Goal: Task Accomplishment & Management: Complete application form

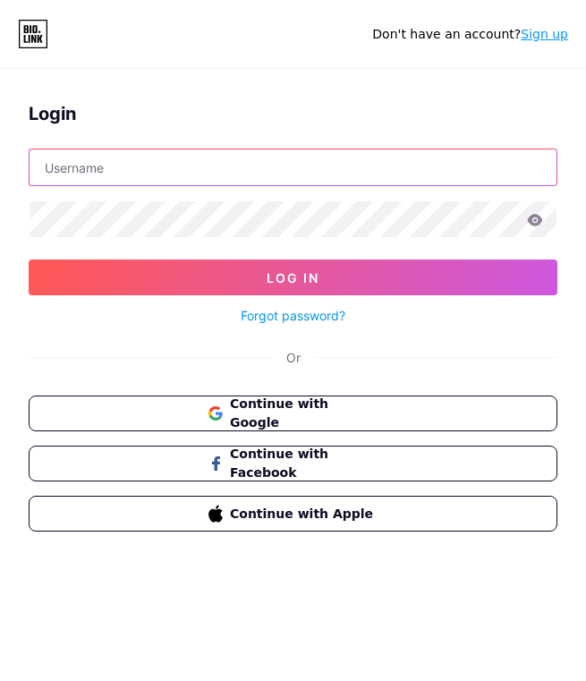
type input "[EMAIL_ADDRESS][DOMAIN_NAME]"
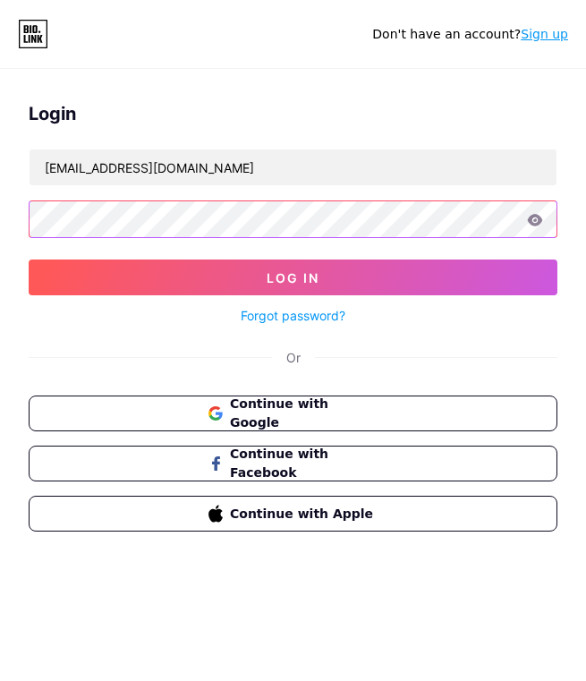
click at [293, 277] on button "Log In" at bounding box center [293, 278] width 529 height 36
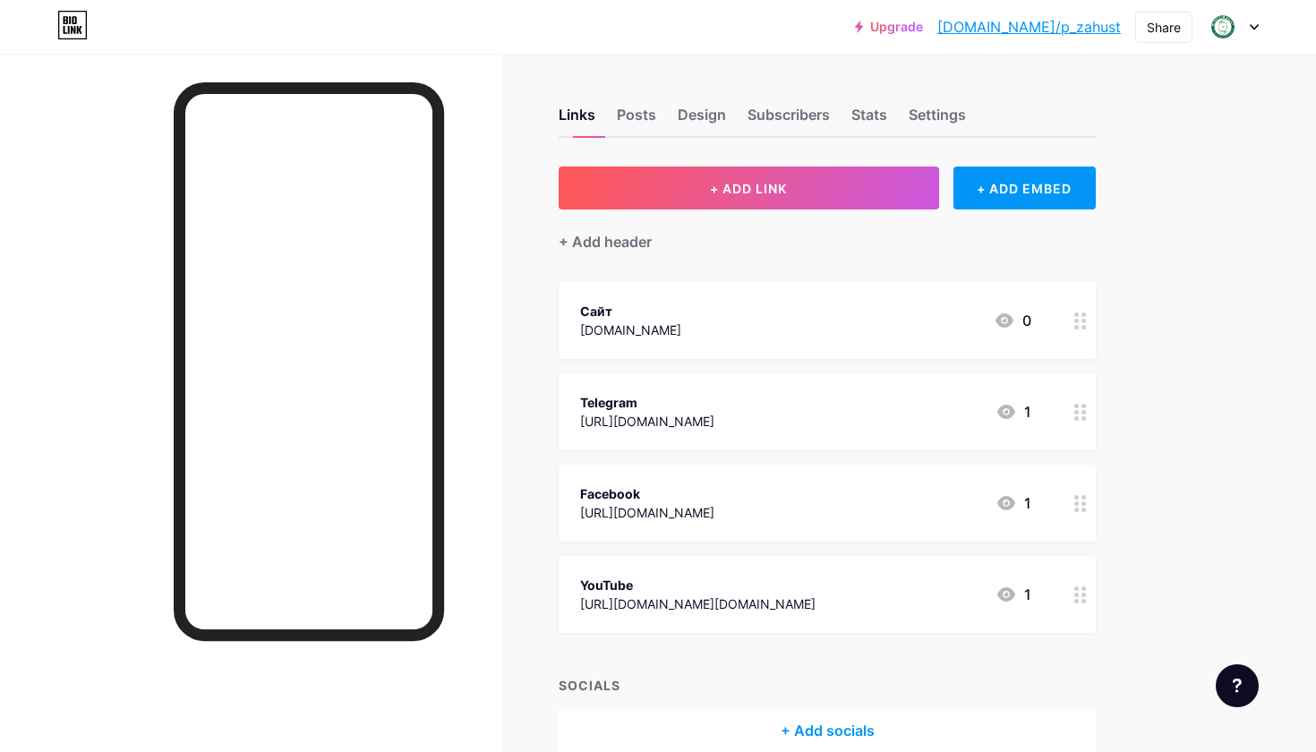
click at [585, 405] on div "Telegram" at bounding box center [647, 402] width 134 height 19
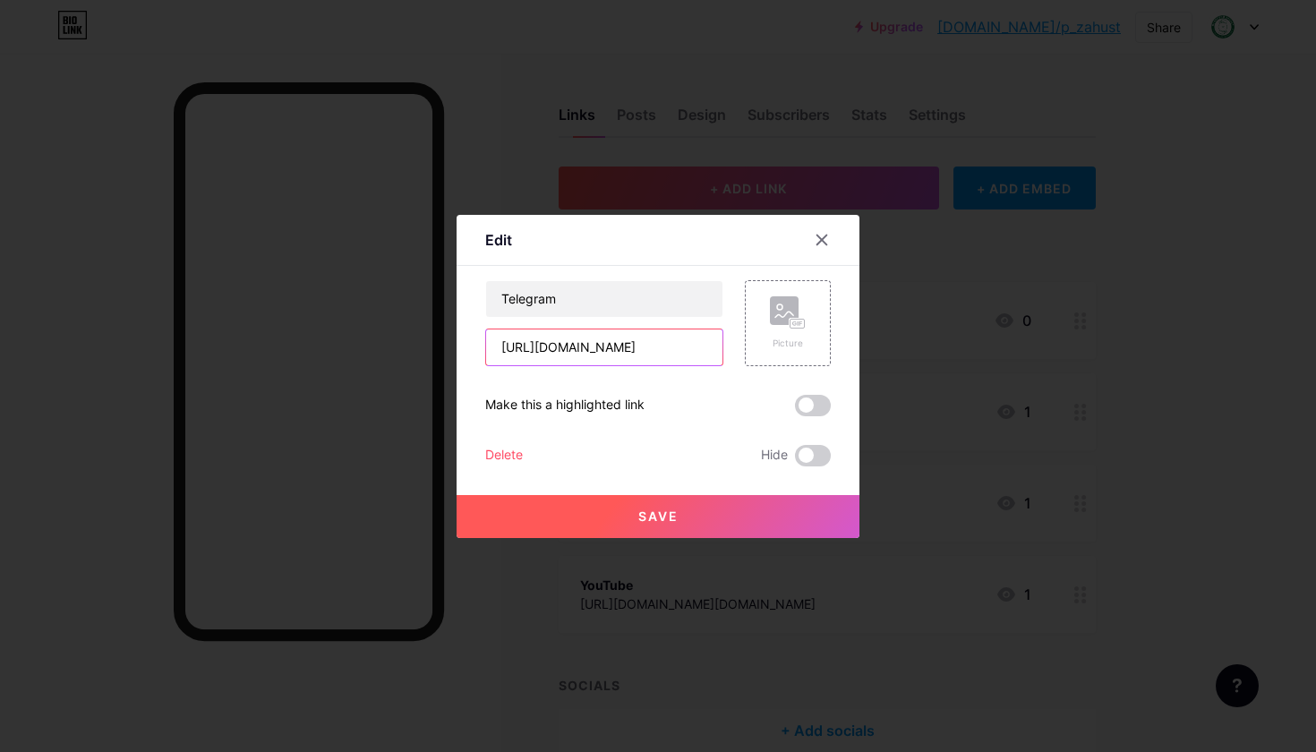
drag, startPoint x: 634, startPoint y: 350, endPoint x: 486, endPoint y: 350, distance: 147.7
click at [486, 350] on input "[URL][DOMAIN_NAME]" at bounding box center [604, 347] width 236 height 36
click at [416, 181] on div at bounding box center [658, 376] width 1316 height 752
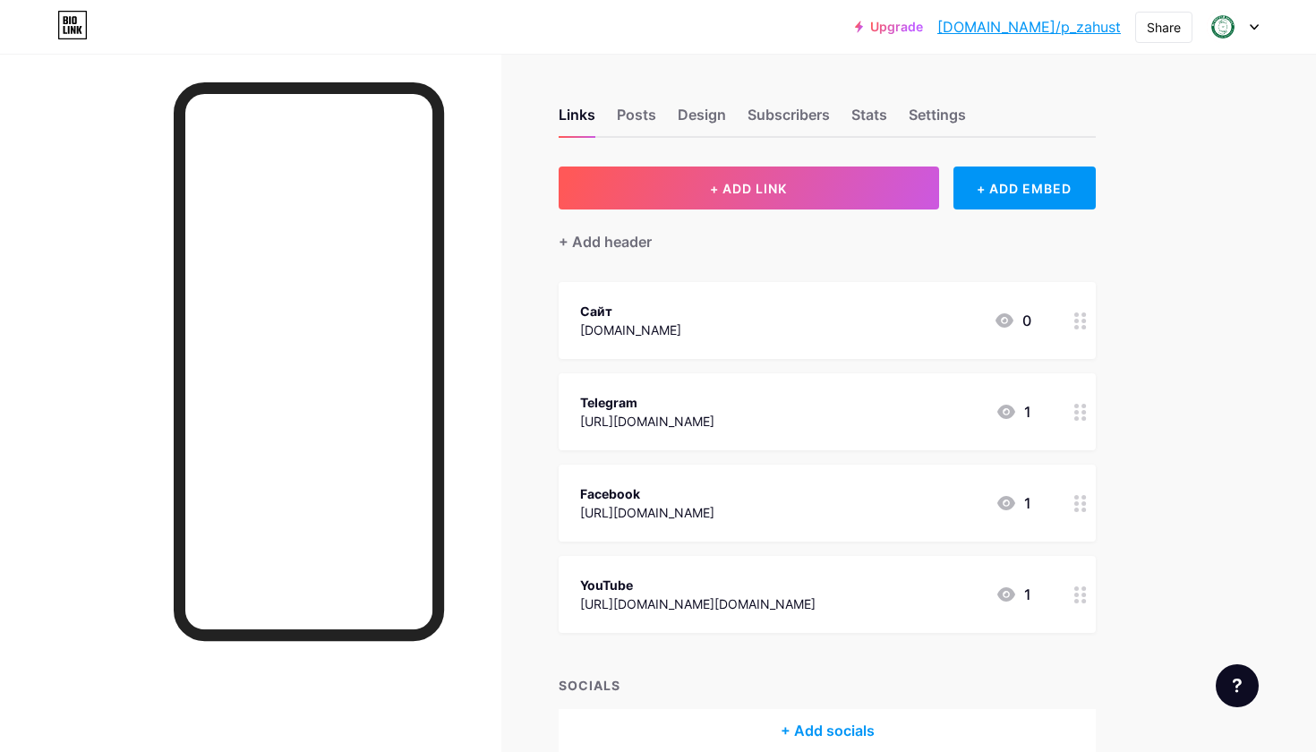
click at [1254, 30] on icon at bounding box center [1254, 27] width 9 height 6
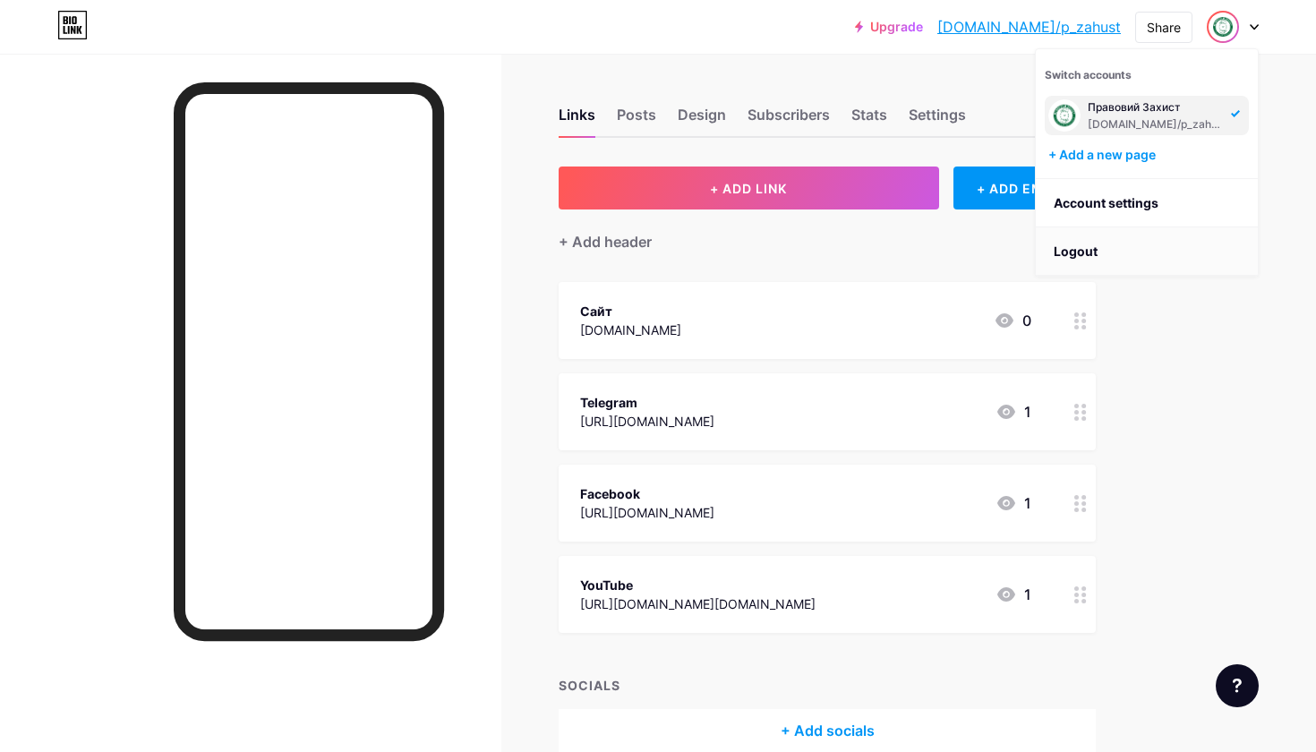
click at [1094, 258] on li "Logout" at bounding box center [1147, 251] width 222 height 48
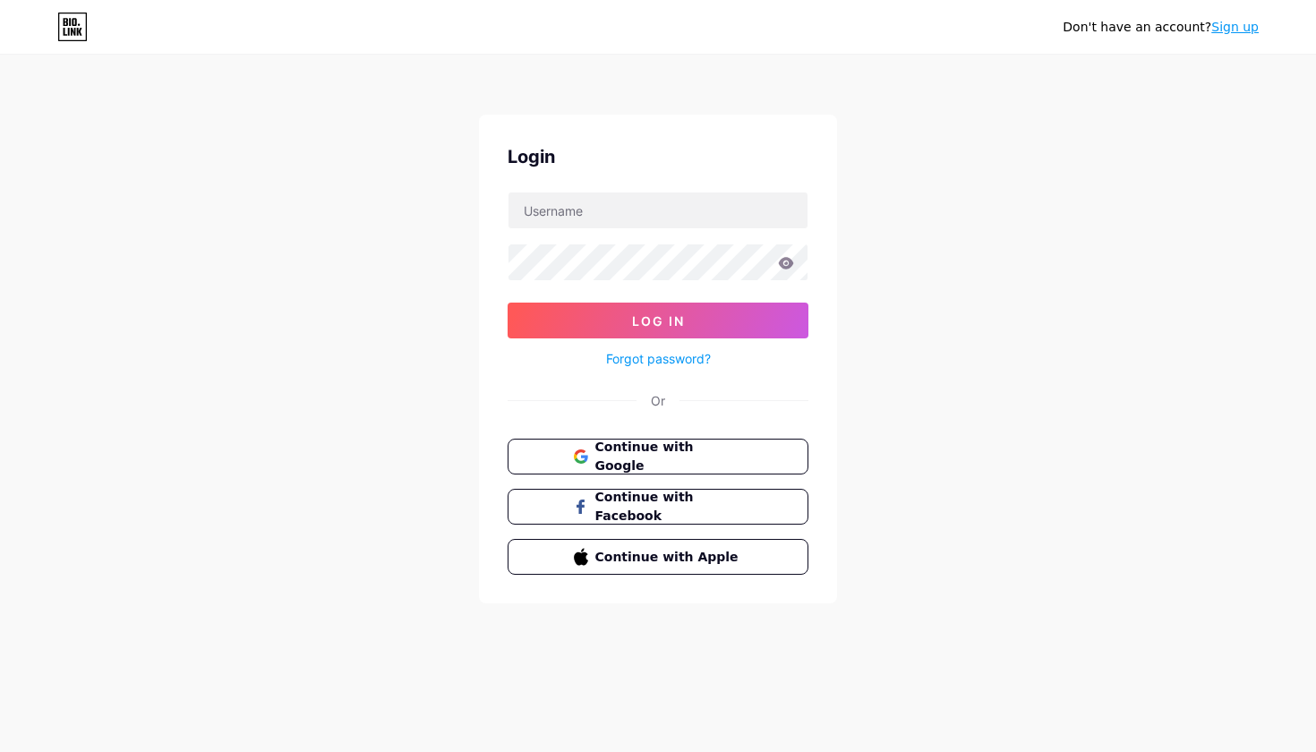
click at [902, 349] on div "Don't have an account? Sign up Login Log In Forgot password? Or Continue with G…" at bounding box center [658, 330] width 1316 height 661
click at [1238, 26] on link "Sign up" at bounding box center [1234, 27] width 47 height 14
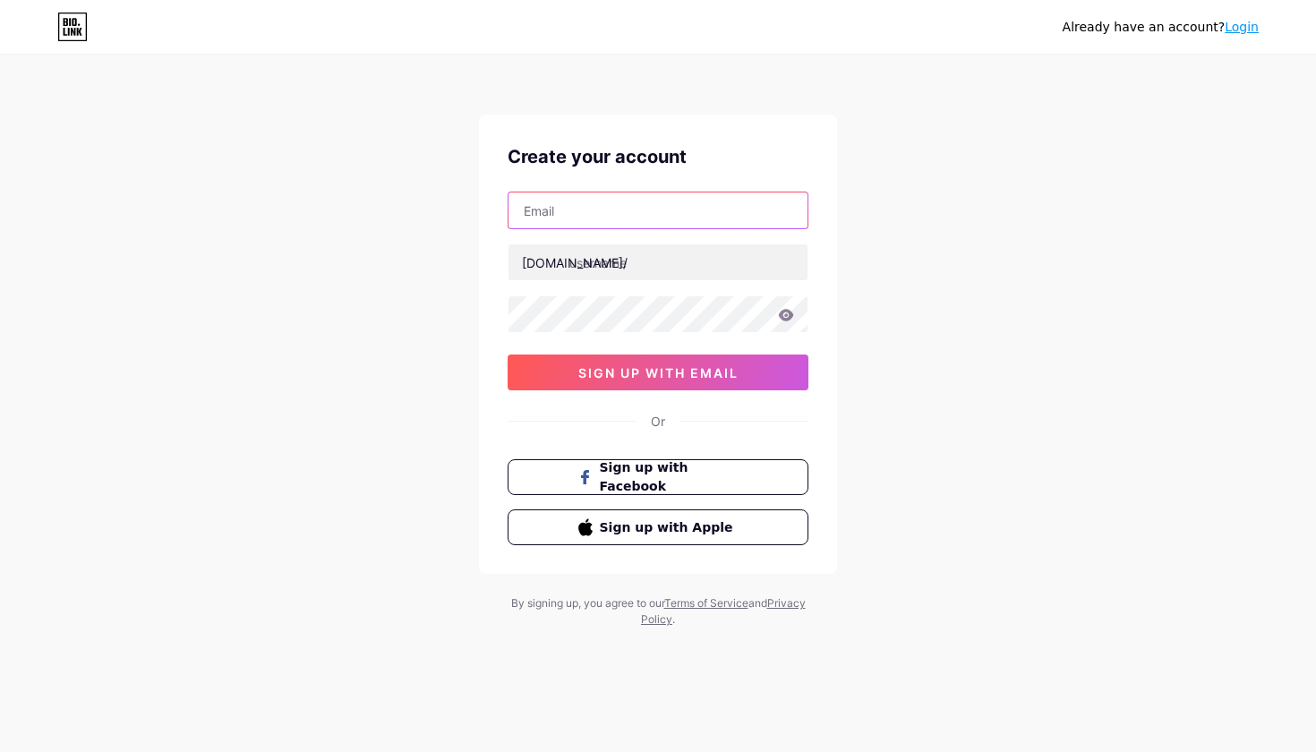
click at [677, 203] on input "text" at bounding box center [657, 210] width 299 height 36
type input "[EMAIL_ADDRESS][DOMAIN_NAME]"
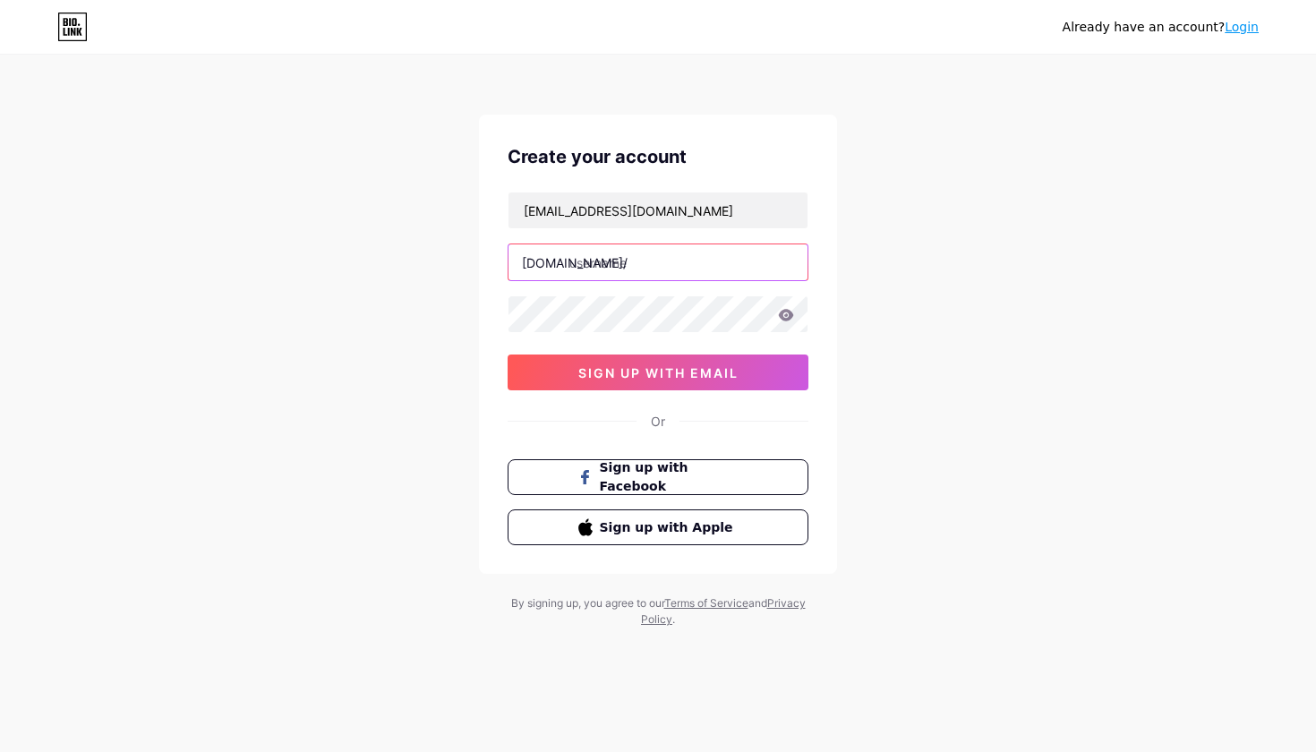
click at [648, 265] on input "text" at bounding box center [657, 262] width 299 height 36
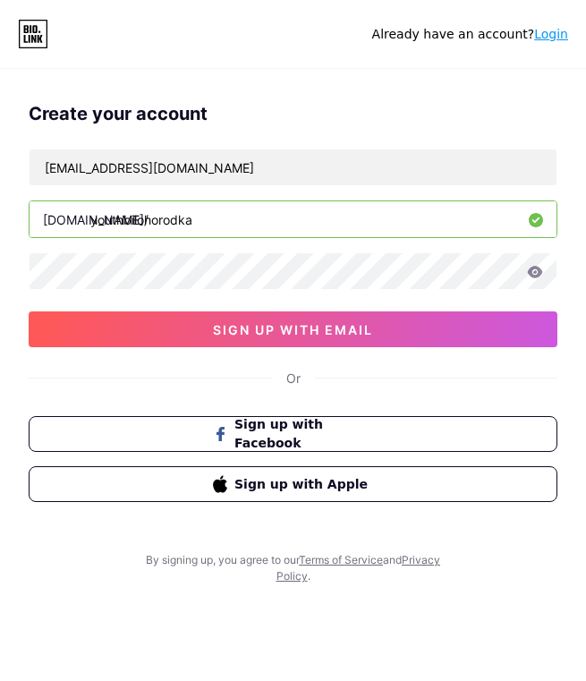
click at [204, 218] on input "youthbilohorodka" at bounding box center [293, 219] width 527 height 36
drag, startPoint x: 204, startPoint y: 218, endPoint x: 148, endPoint y: 218, distance: 56.4
click at [148, 218] on input "youthbilohorodka" at bounding box center [293, 219] width 527 height 36
paste input "text"
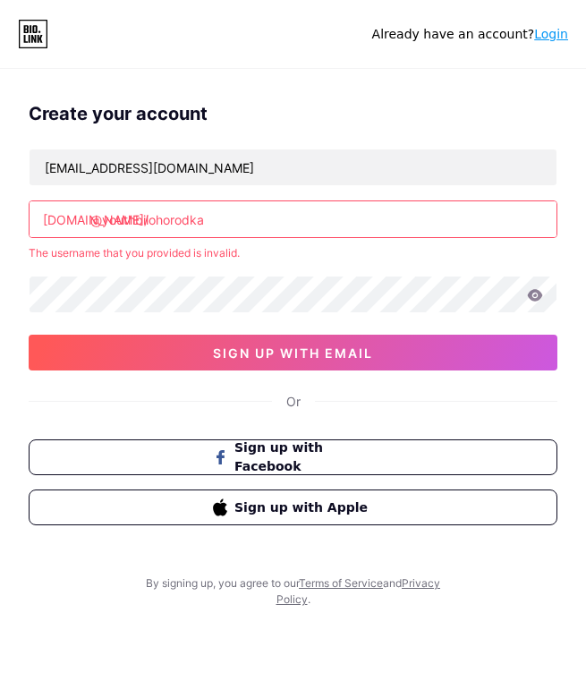
click at [251, 200] on div "[EMAIL_ADDRESS][DOMAIN_NAME] [DOMAIN_NAME]/ @youthbilohorodka The username that…" at bounding box center [293, 260] width 529 height 222
click at [251, 219] on input "@youthbilohorodka" at bounding box center [293, 219] width 527 height 36
click at [104, 218] on input "@youthbilohorodka" at bounding box center [293, 219] width 527 height 36
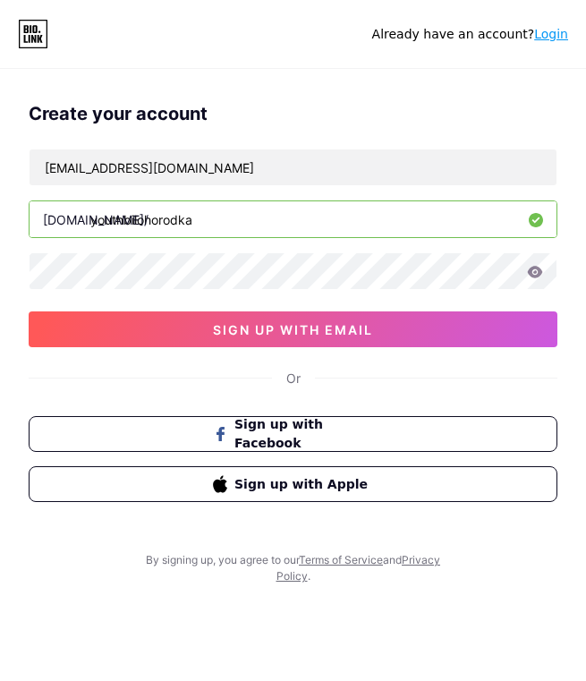
click at [257, 223] on input "youthbilohorodka" at bounding box center [293, 219] width 527 height 36
type input "youthbilohorodka"
click at [535, 273] on icon at bounding box center [535, 272] width 15 height 12
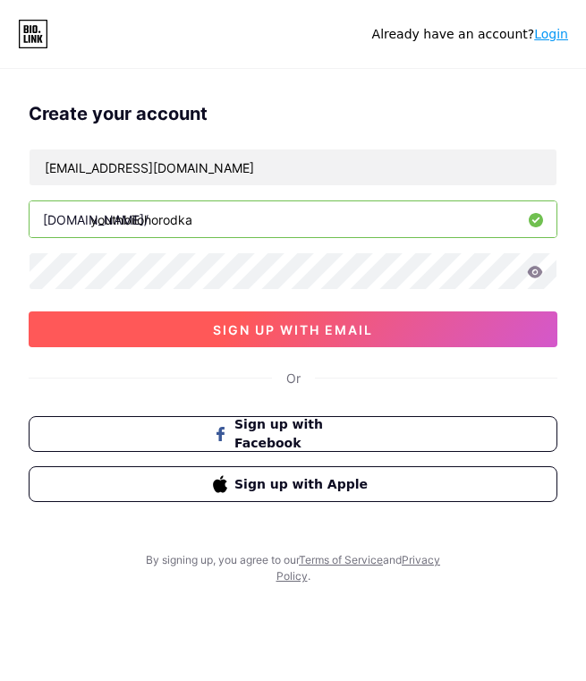
click at [117, 336] on button "sign up with email" at bounding box center [293, 329] width 529 height 36
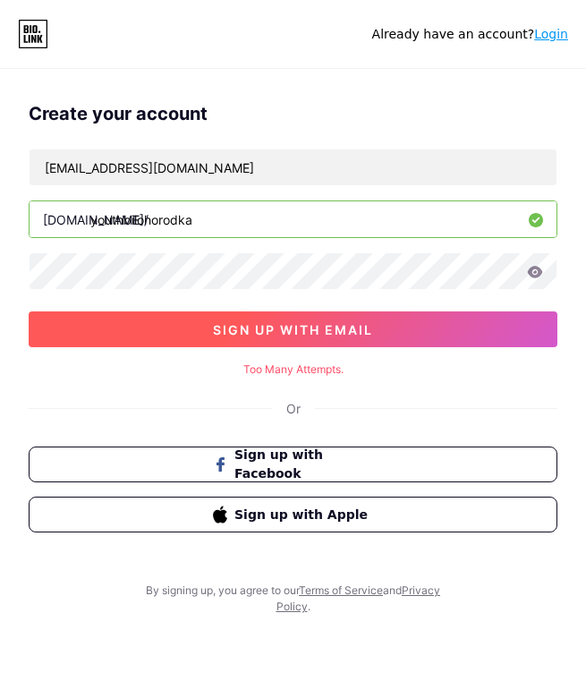
click at [117, 336] on button "sign up with email" at bounding box center [293, 329] width 529 height 36
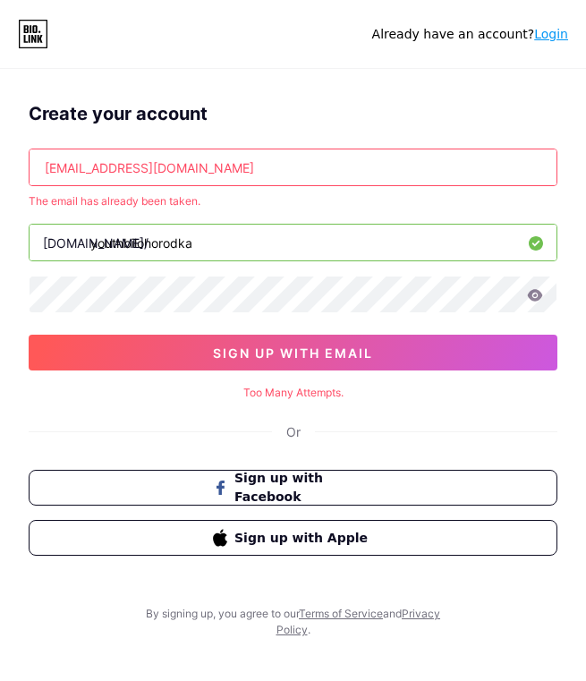
click at [235, 166] on input "[EMAIL_ADDRESS][DOMAIN_NAME]" at bounding box center [293, 167] width 527 height 36
drag, startPoint x: 235, startPoint y: 166, endPoint x: 38, endPoint y: 164, distance: 196.9
click at [39, 166] on input "[EMAIL_ADDRESS][DOMAIN_NAME]" at bounding box center [293, 167] width 527 height 36
paste input "[EMAIL_ADDRESS][DOMAIN_NAME]"
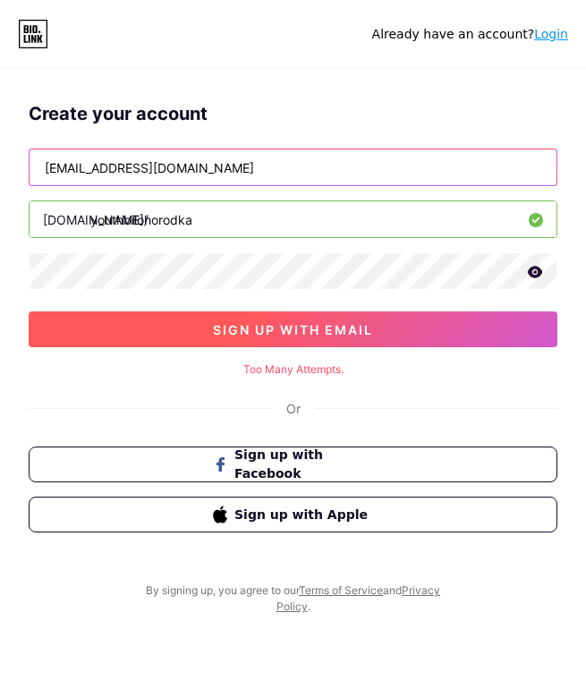
type input "[EMAIL_ADDRESS][DOMAIN_NAME]"
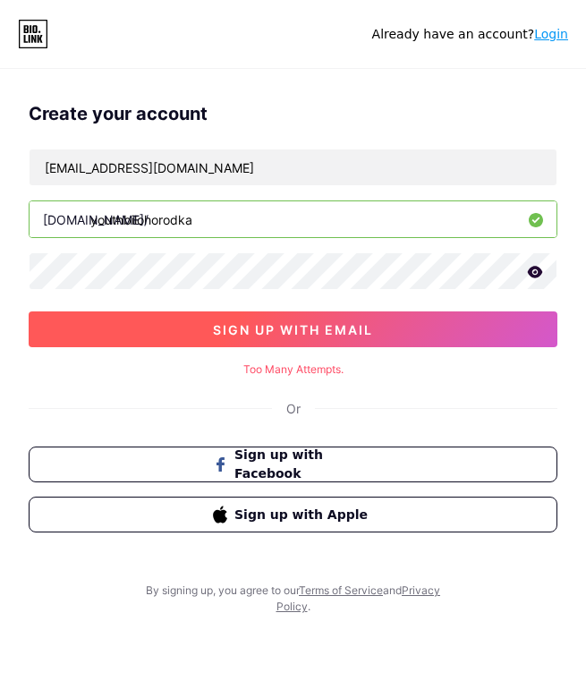
click at [217, 329] on span "sign up with email" at bounding box center [293, 329] width 160 height 15
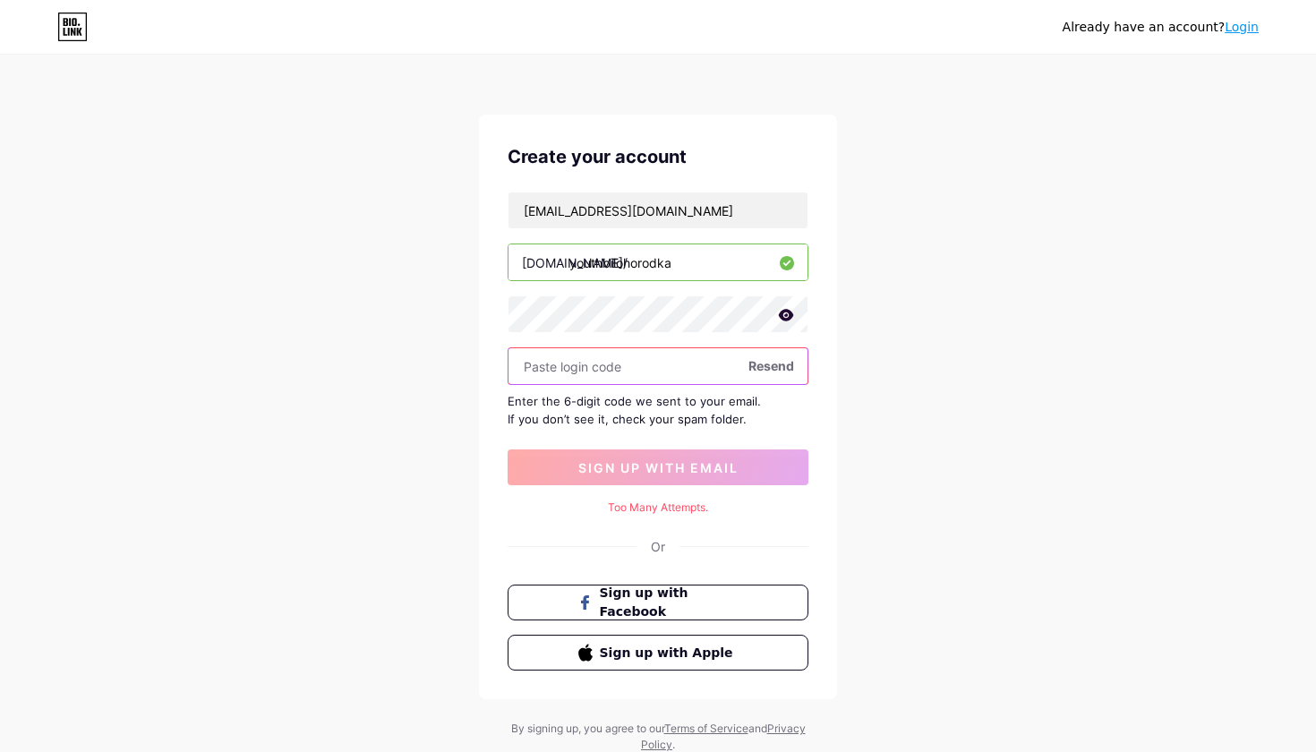
click at [613, 370] on input "text" at bounding box center [657, 366] width 299 height 36
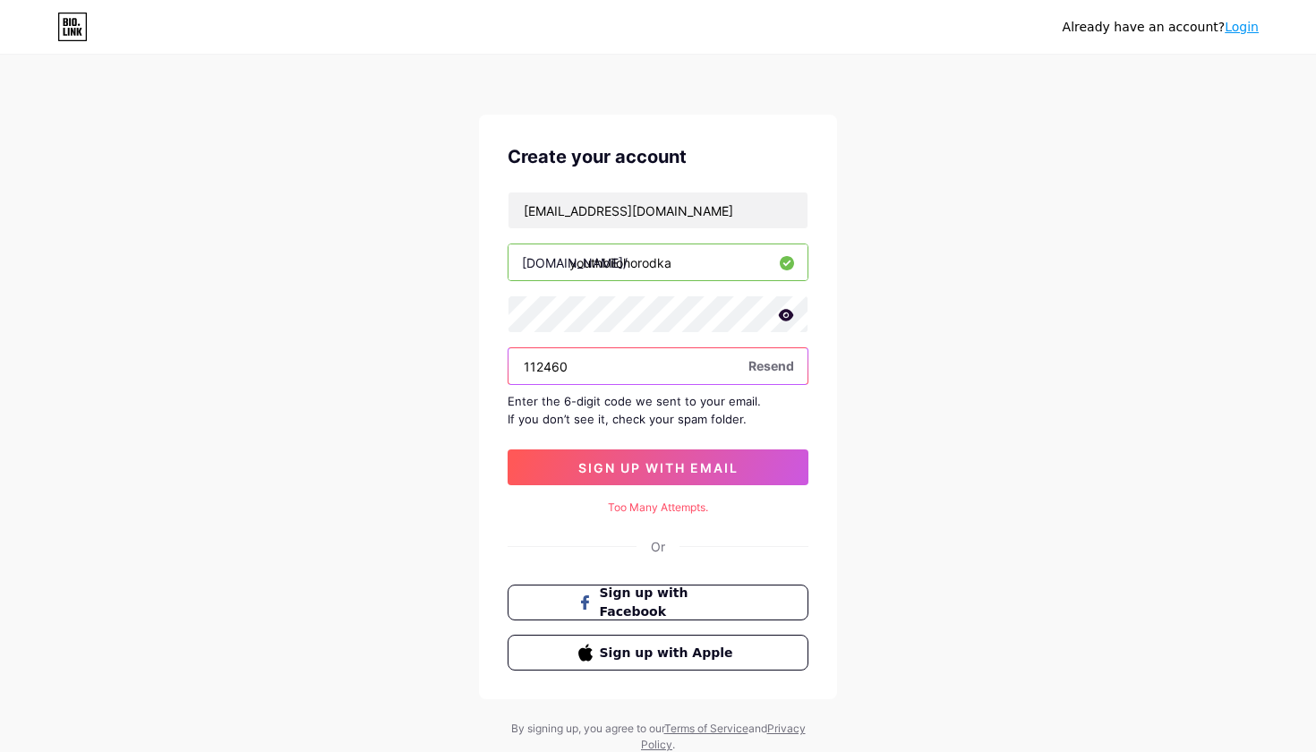
type input "112460"
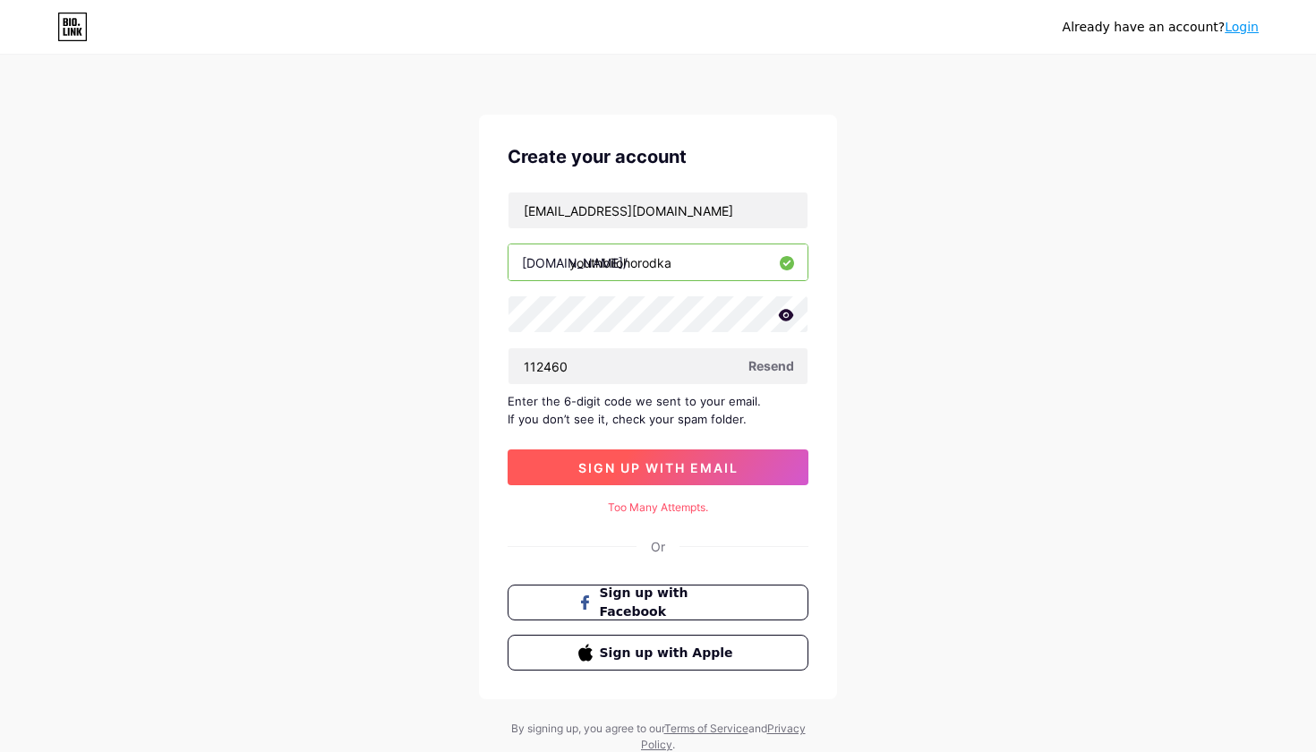
click at [575, 455] on button "sign up with email" at bounding box center [658, 467] width 301 height 36
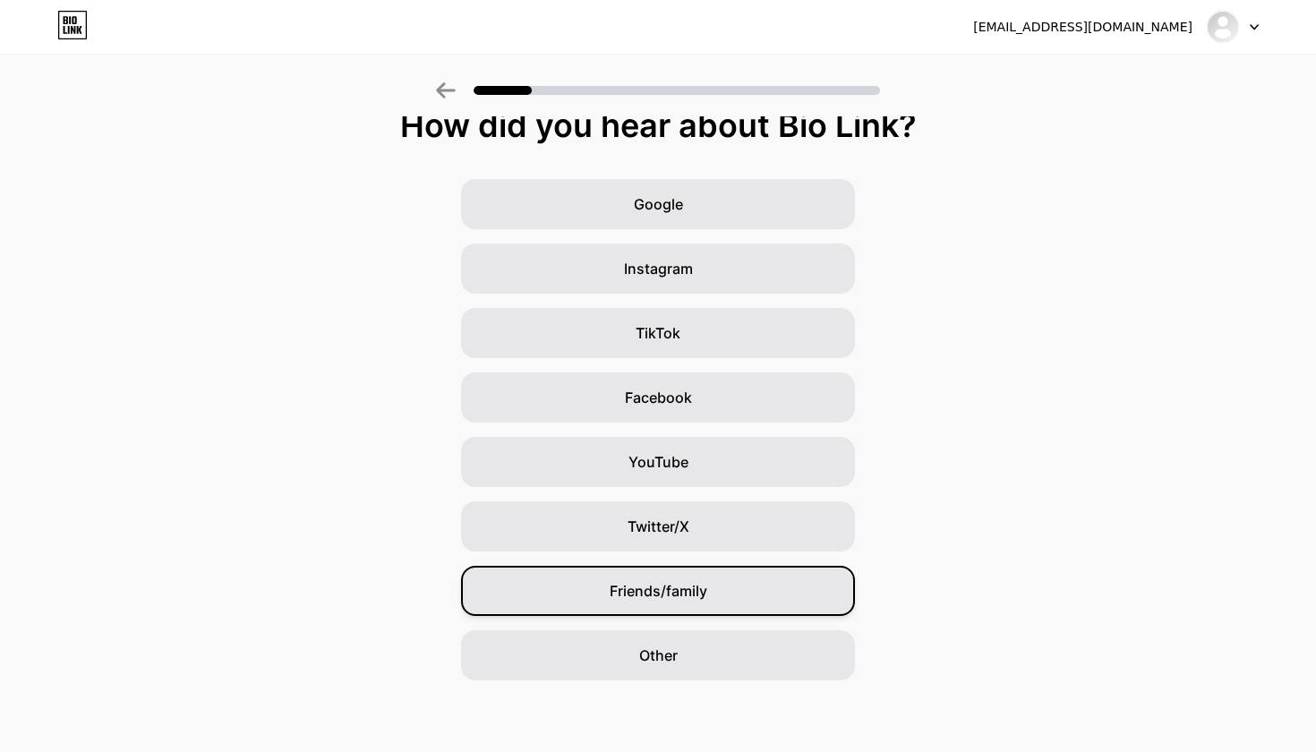
scroll to position [20, 0]
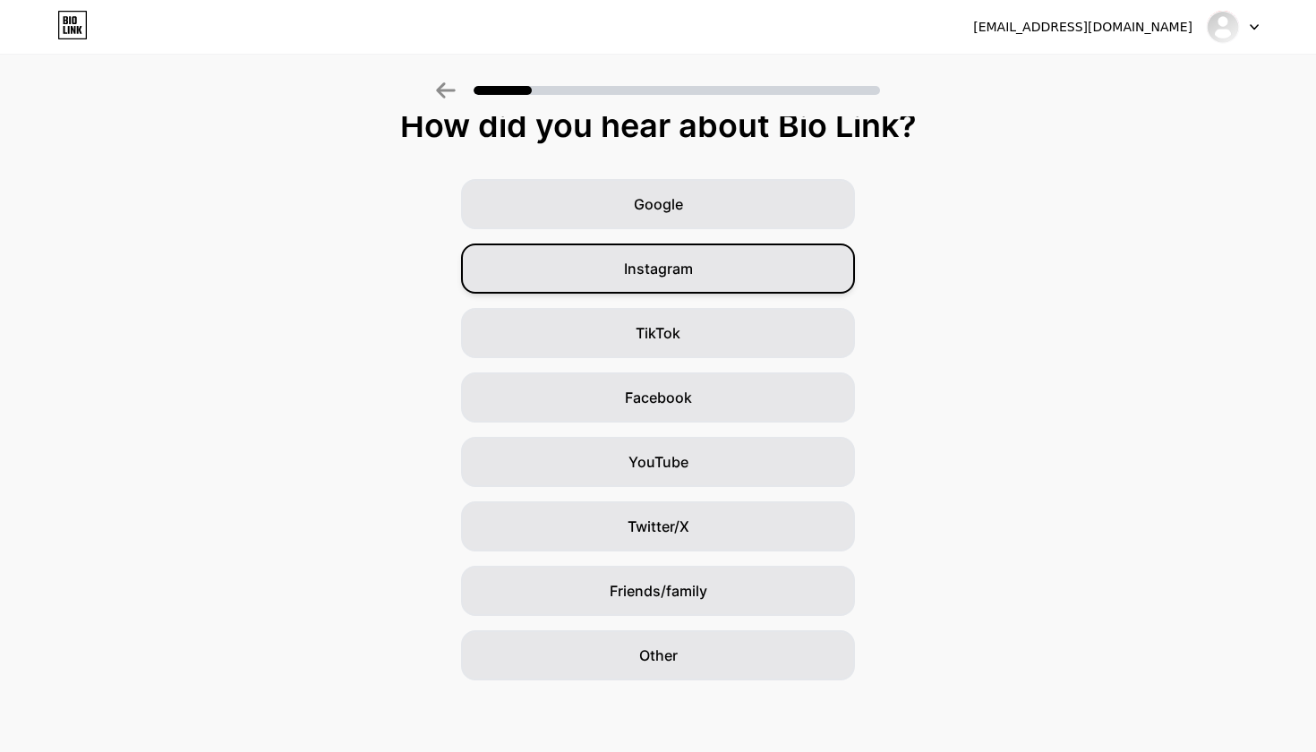
click at [735, 255] on div "Instagram" at bounding box center [658, 268] width 394 height 50
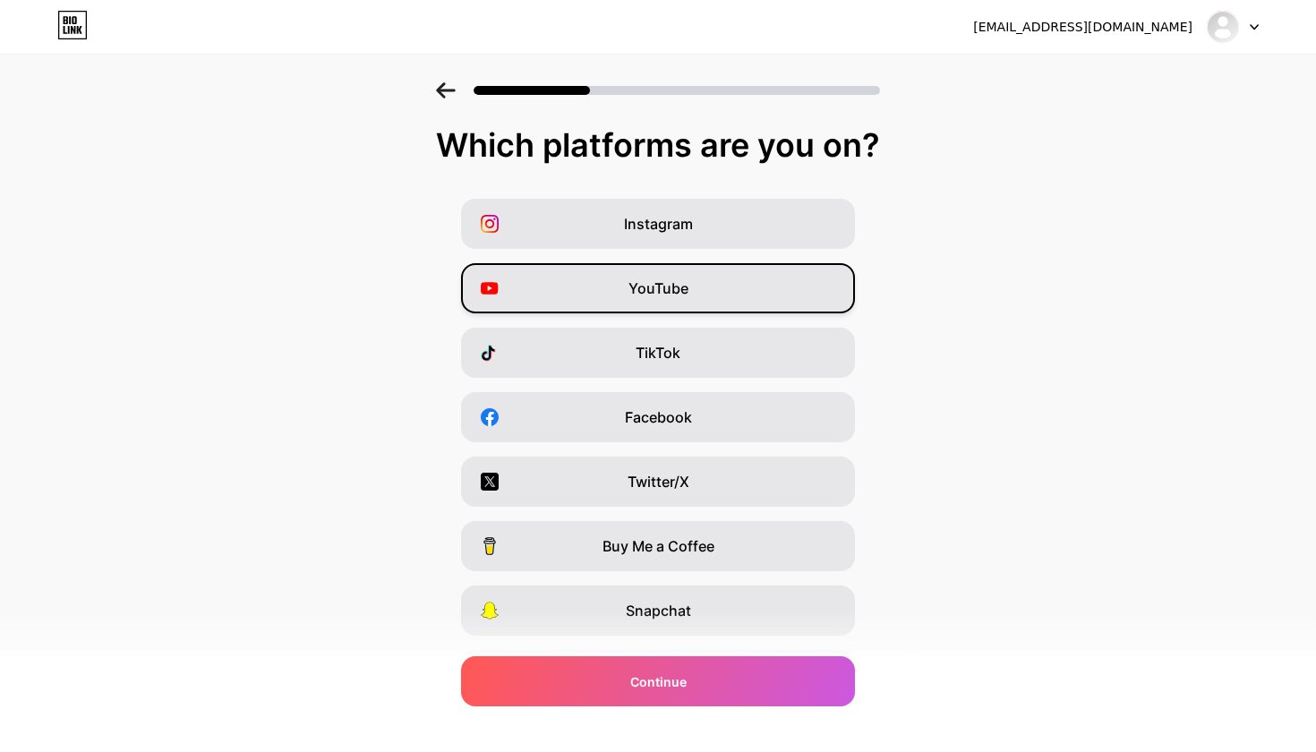
scroll to position [0, 0]
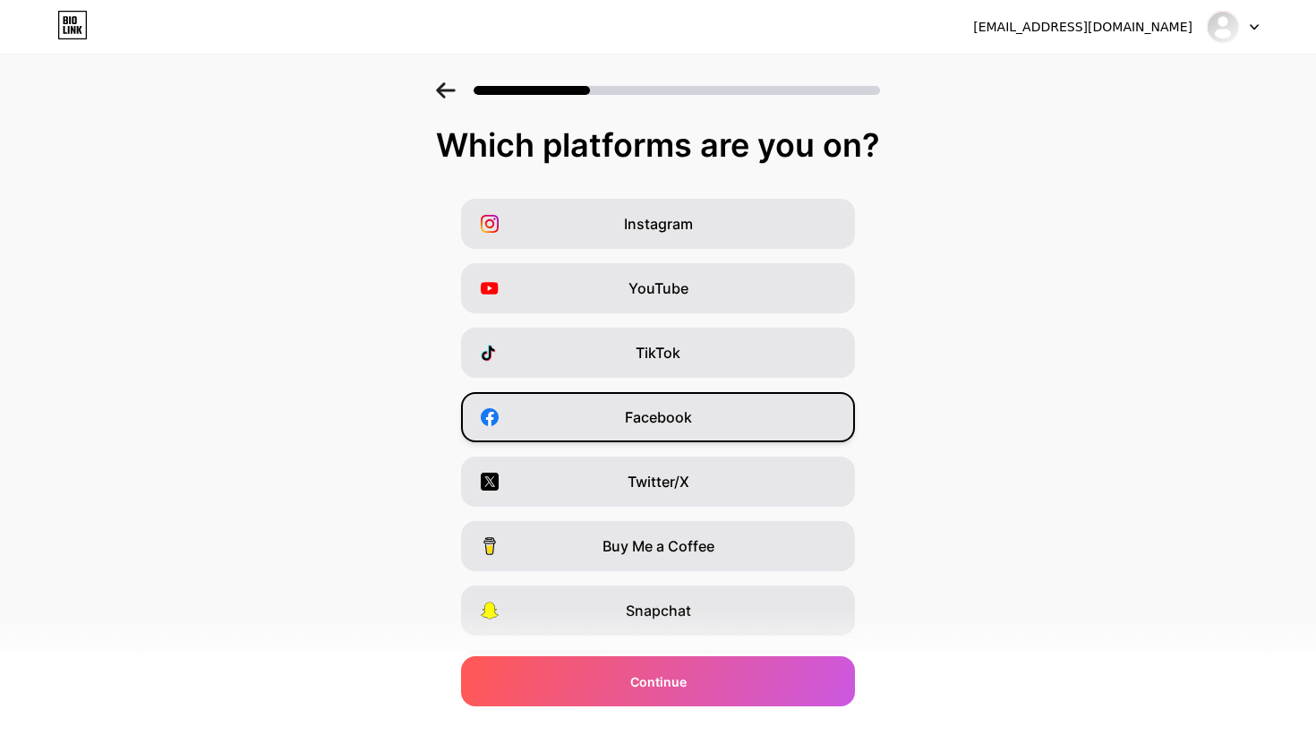
click at [703, 426] on div "Facebook" at bounding box center [658, 417] width 394 height 50
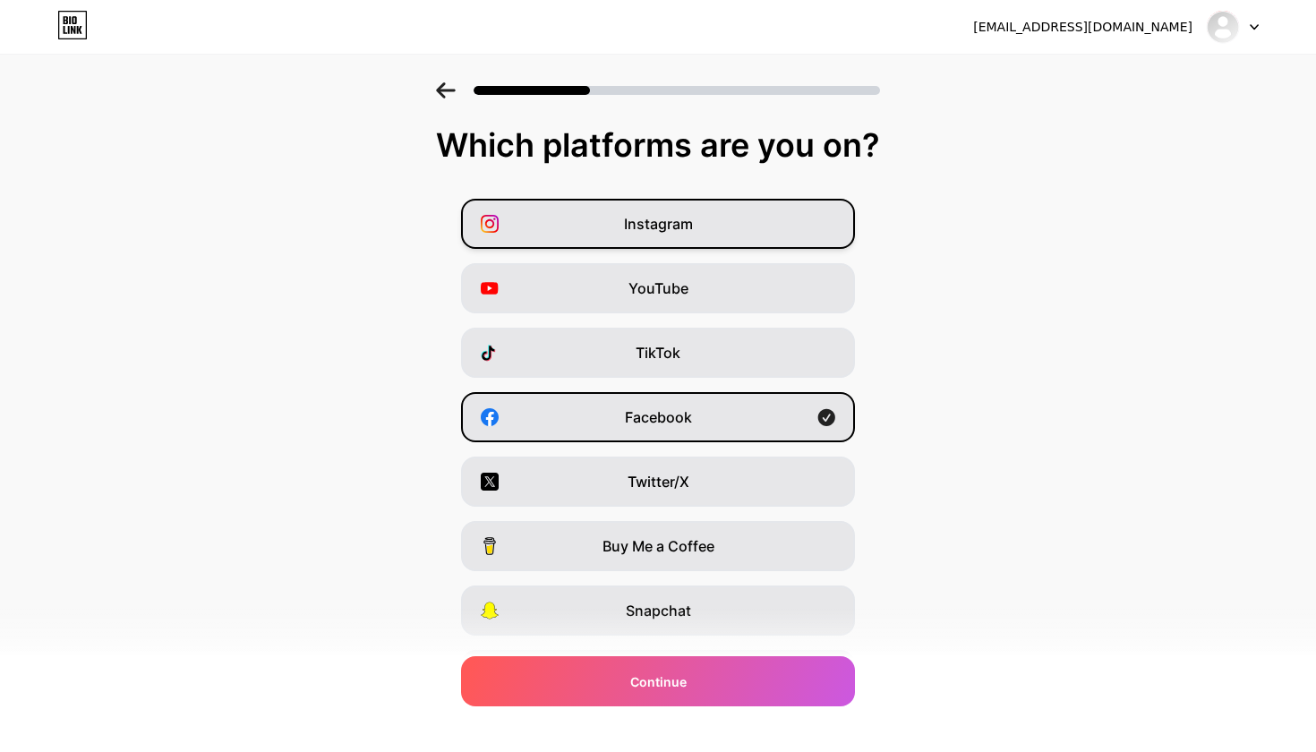
click at [713, 234] on div "Instagram" at bounding box center [658, 224] width 394 height 50
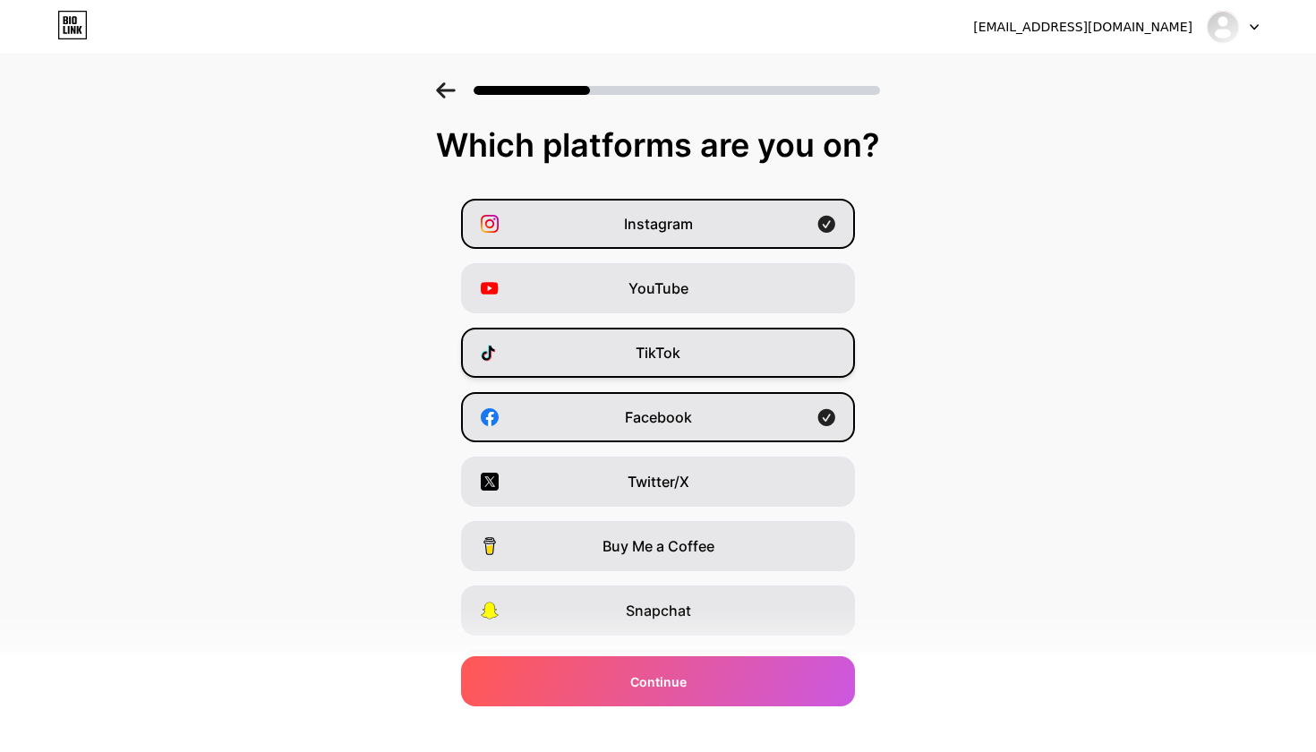
click at [722, 356] on div "TikTok" at bounding box center [658, 353] width 394 height 50
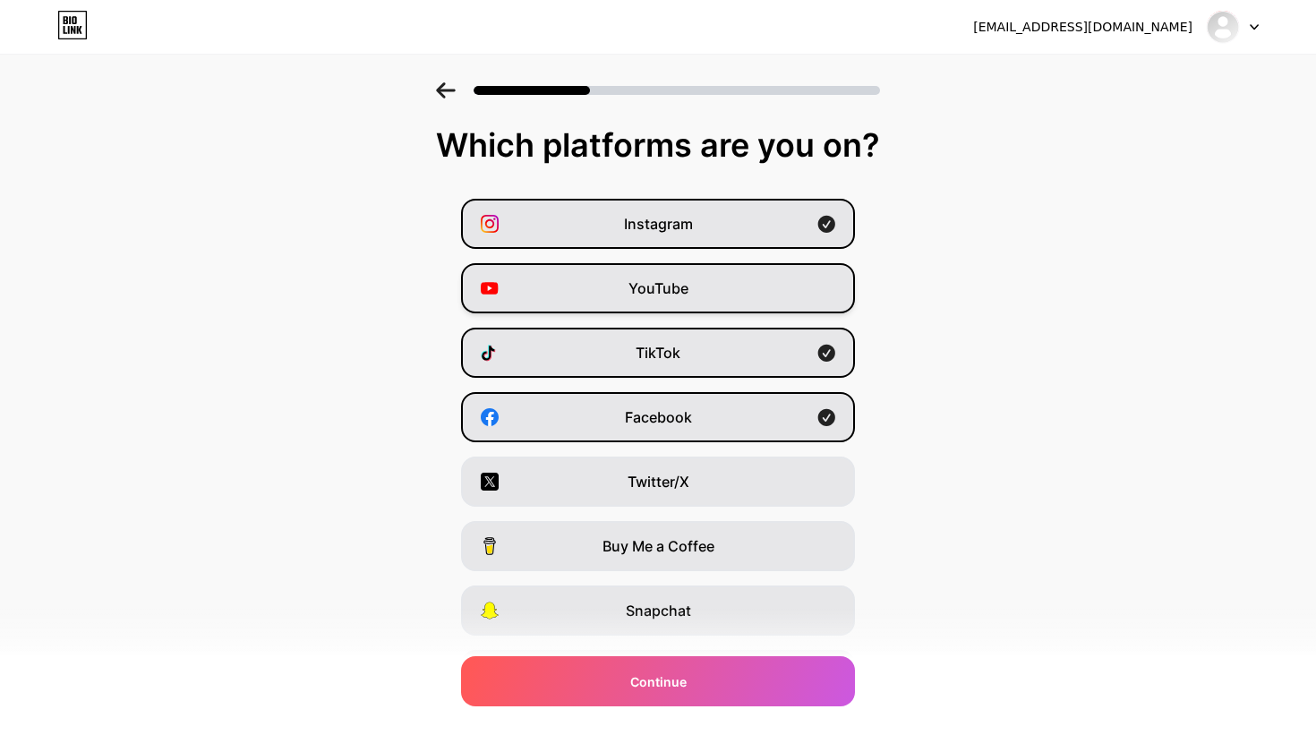
click at [712, 277] on div "YouTube" at bounding box center [658, 288] width 394 height 50
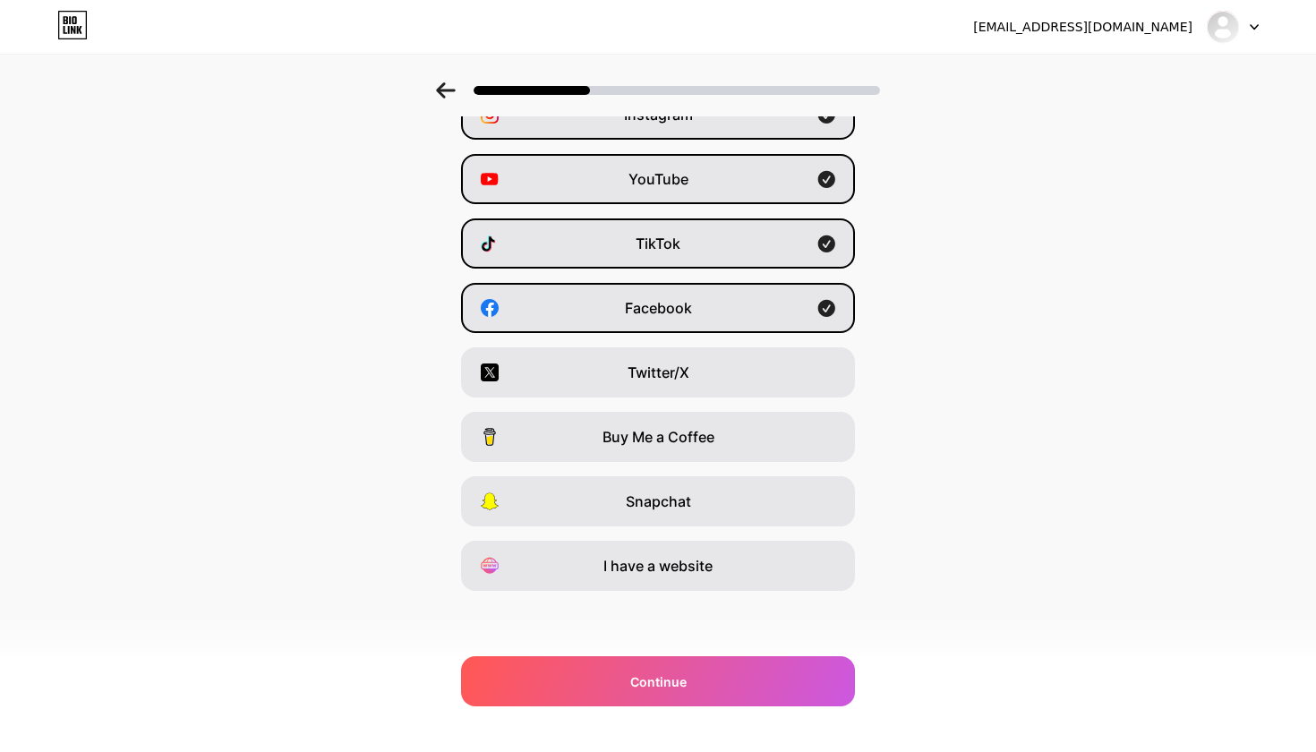
scroll to position [109, 0]
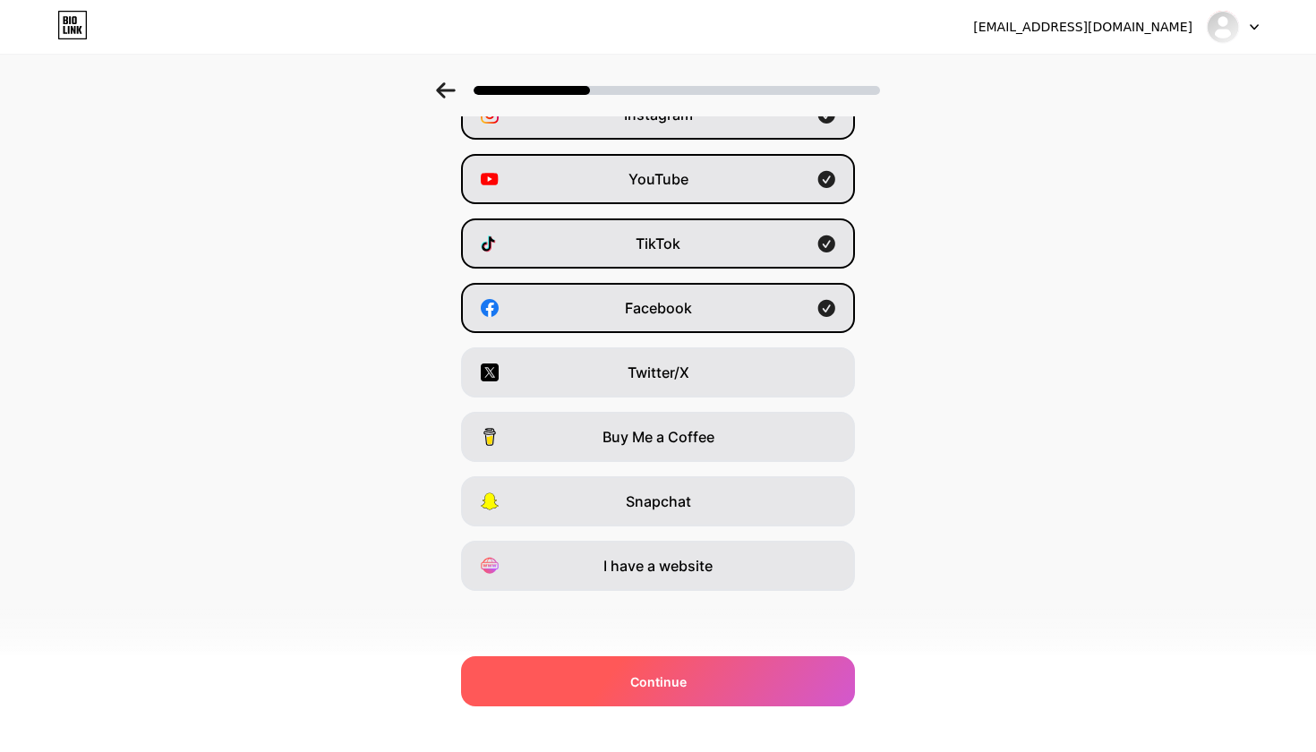
click at [695, 686] on div "Continue" at bounding box center [658, 681] width 394 height 50
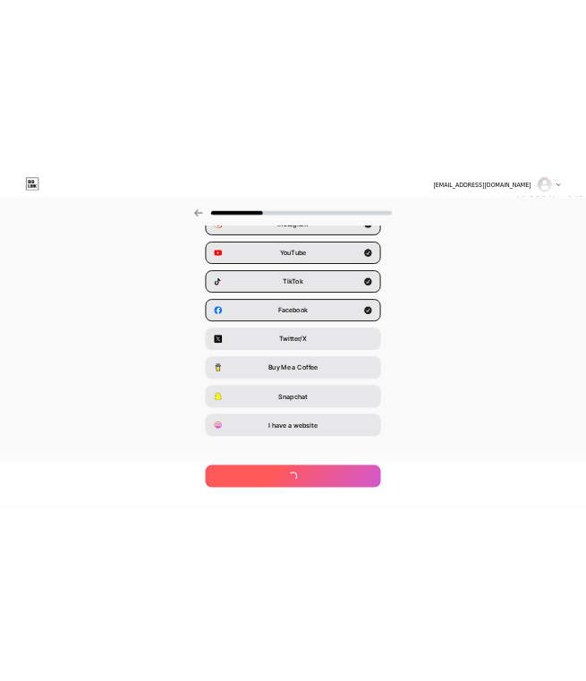
scroll to position [0, 0]
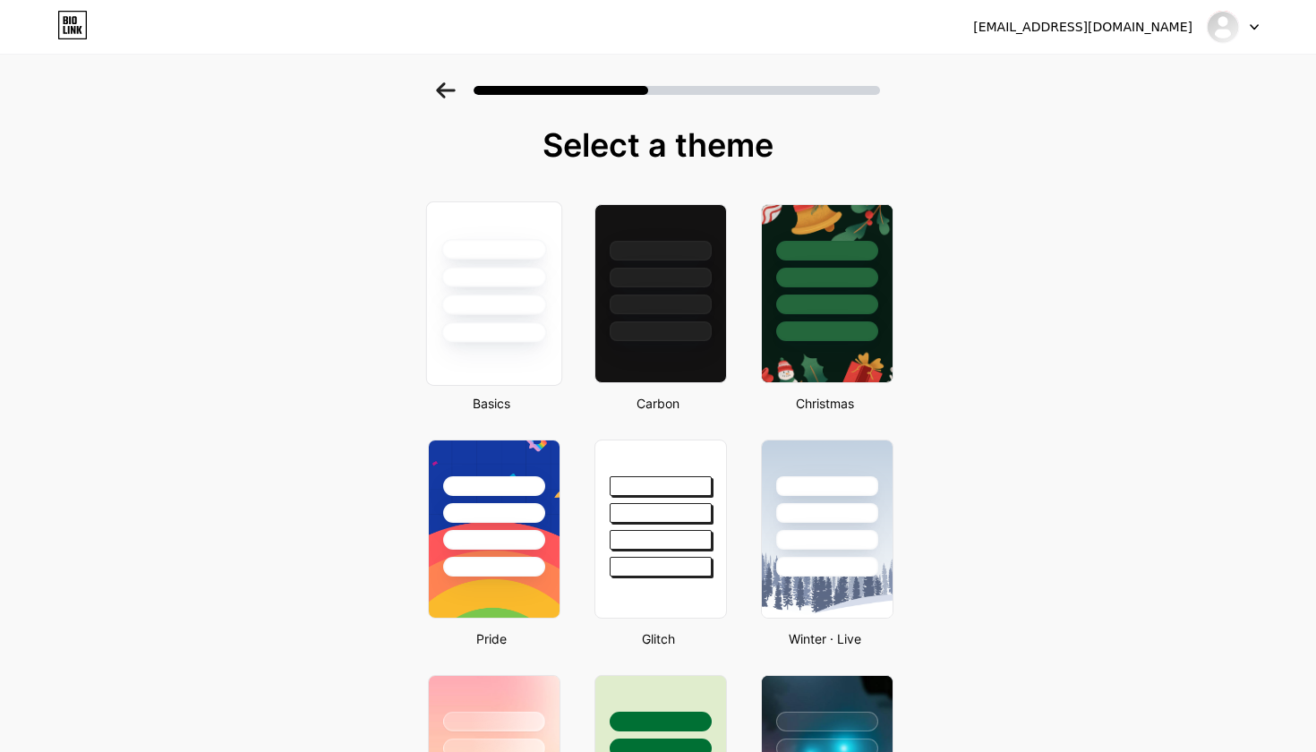
click at [465, 329] on div at bounding box center [493, 332] width 105 height 21
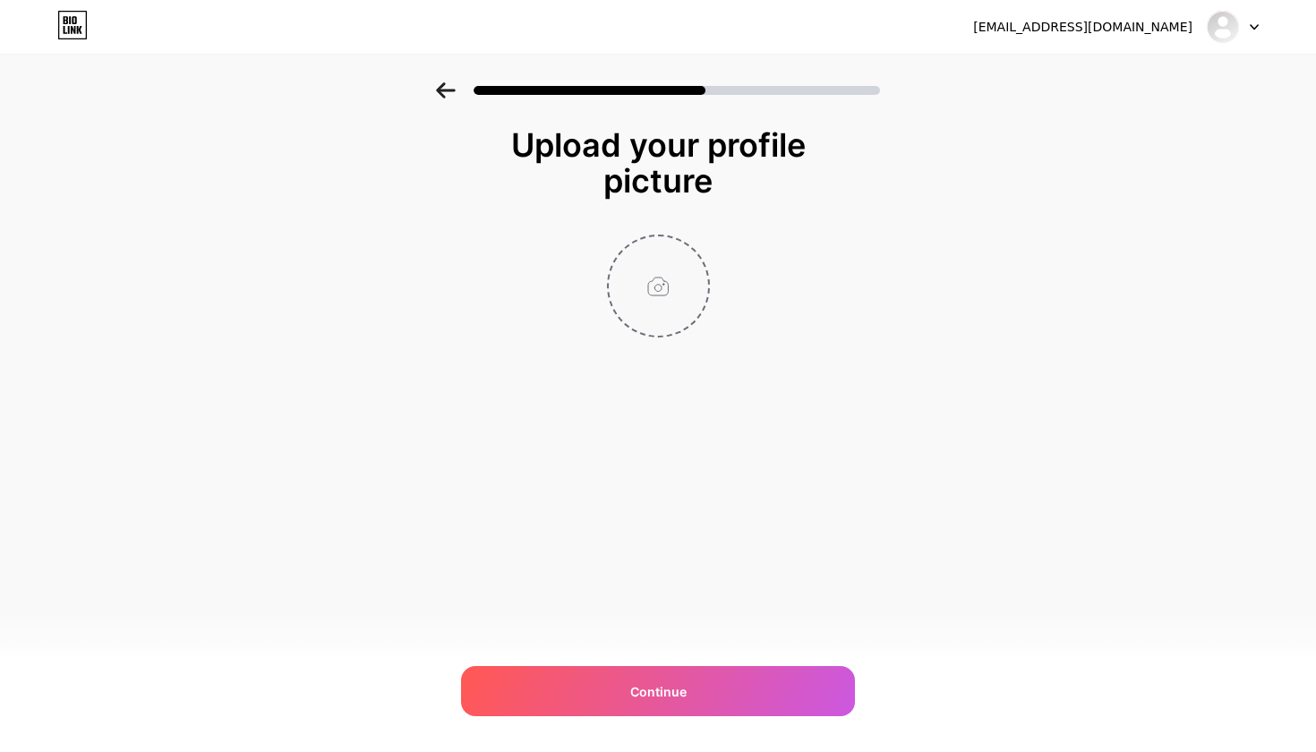
click at [687, 296] on input "file" at bounding box center [658, 285] width 99 height 99
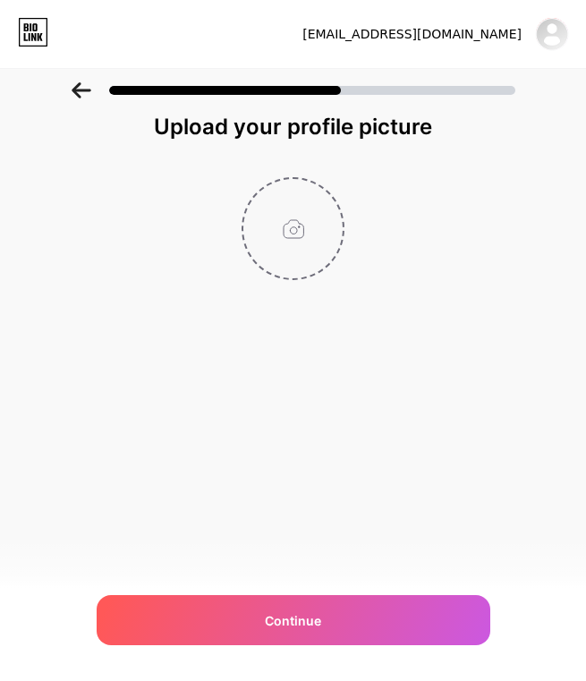
click at [286, 252] on input "file" at bounding box center [292, 228] width 99 height 99
type input "C:\fakepath\Black_and_Grey_Clean_Modern_Minimalist_Creative_Technology_Logo.pdf…"
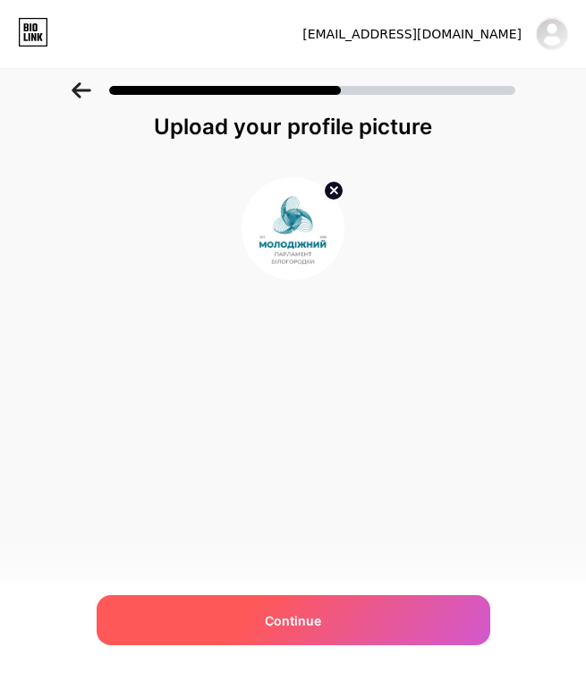
click at [257, 616] on div "Continue" at bounding box center [294, 620] width 394 height 50
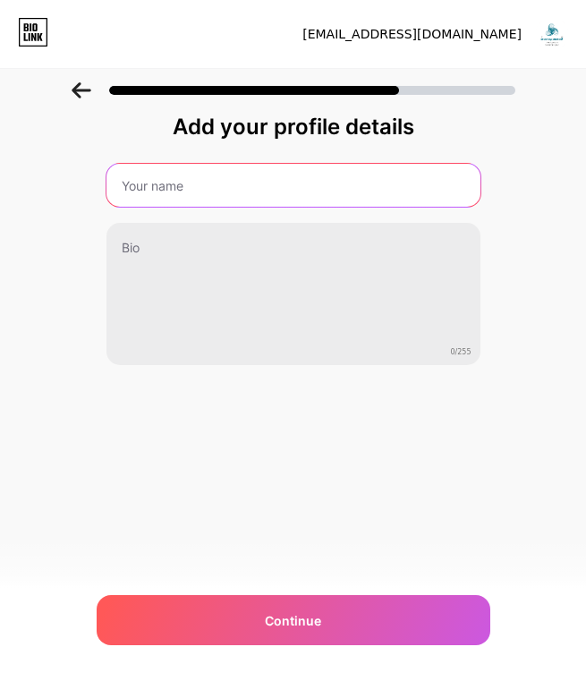
click at [147, 192] on input "text" at bounding box center [294, 185] width 374 height 43
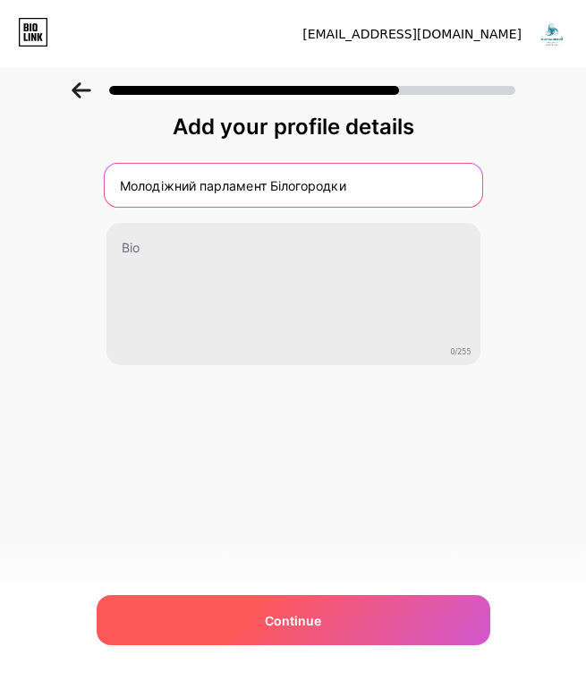
type input "Молодіжний парламент Білогородки"
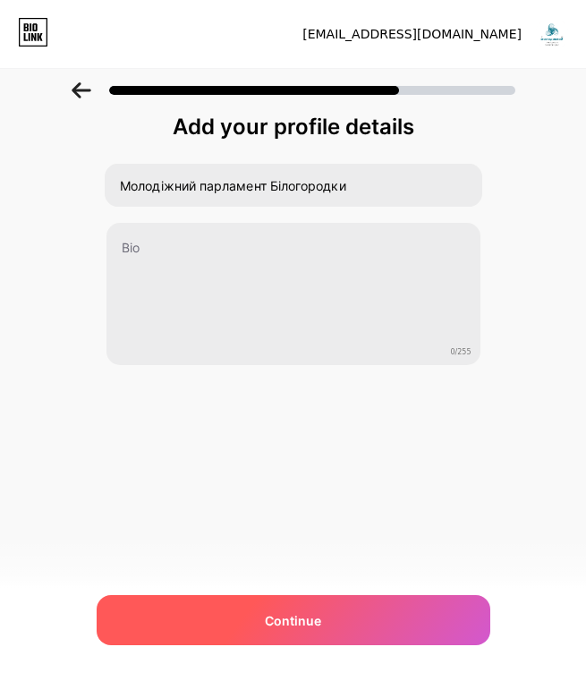
click at [254, 619] on div "Continue" at bounding box center [294, 620] width 394 height 50
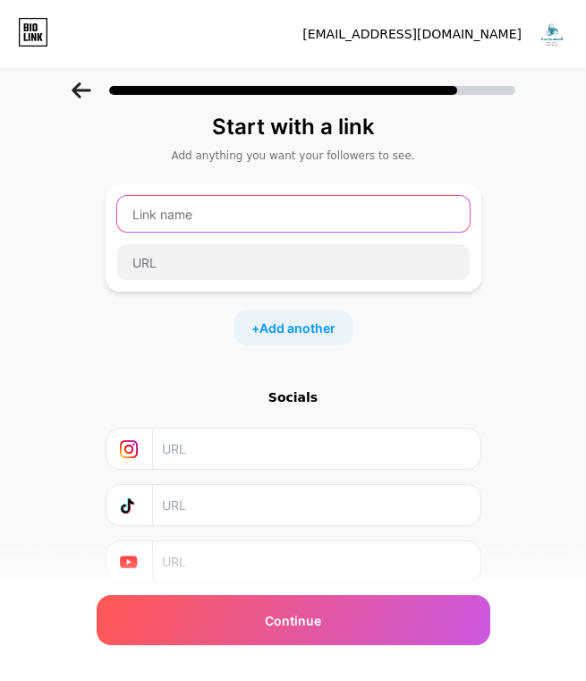
click at [249, 219] on input "text" at bounding box center [293, 214] width 353 height 36
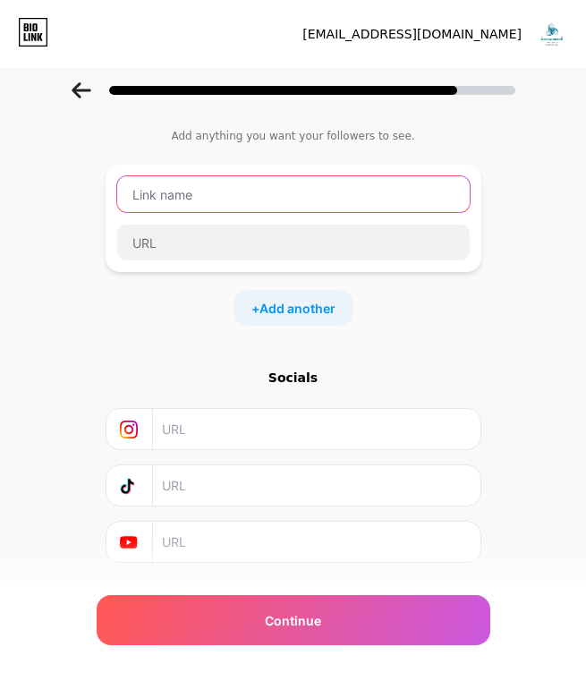
scroll to position [20, 0]
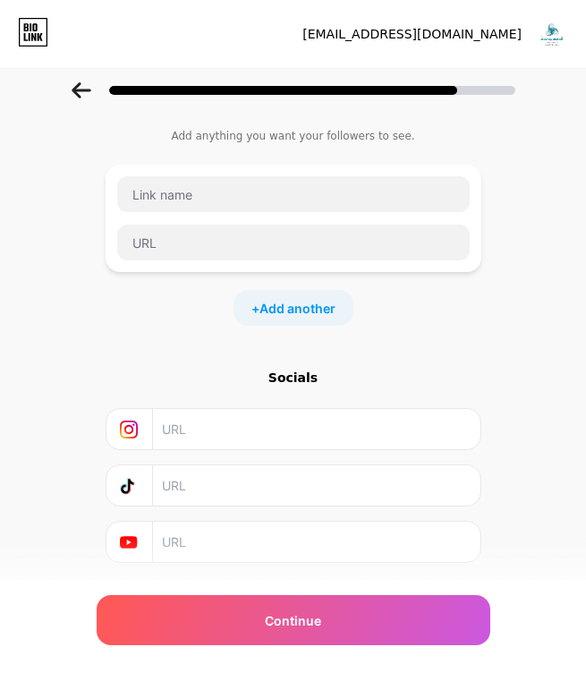
click at [124, 497] on div at bounding box center [130, 485] width 47 height 40
click at [124, 482] on icon at bounding box center [129, 486] width 18 height 18
click at [214, 532] on input "text" at bounding box center [316, 542] width 308 height 40
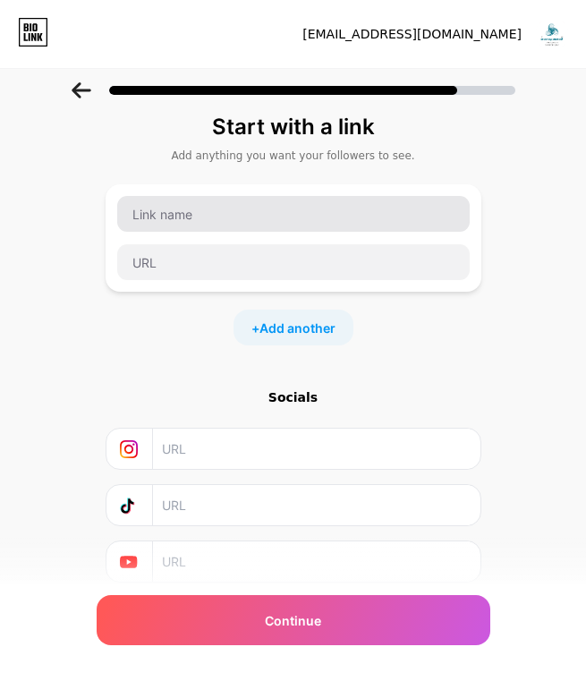
scroll to position [0, 0]
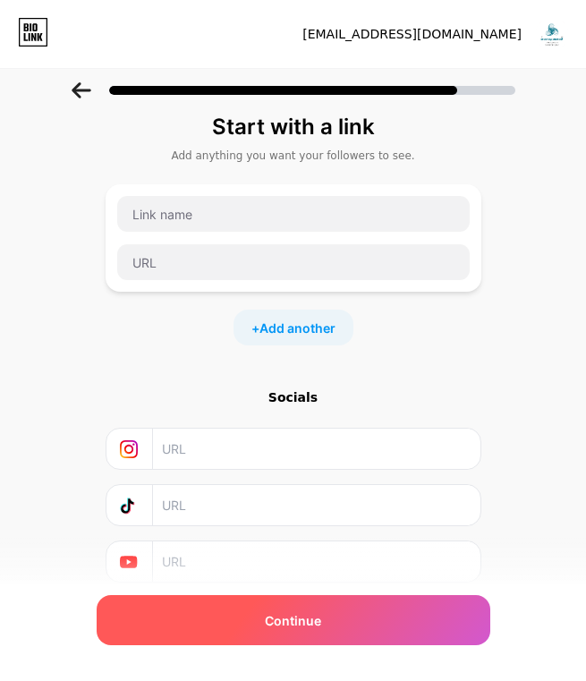
click at [237, 615] on div "Continue" at bounding box center [294, 620] width 394 height 50
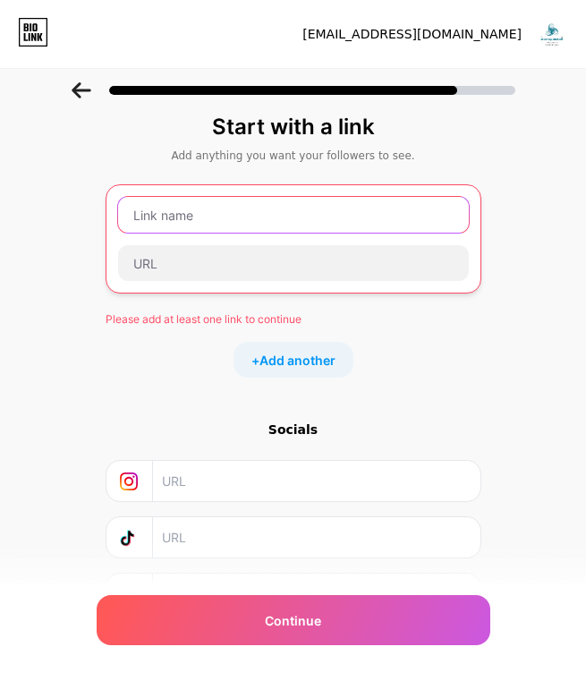
click at [196, 221] on input "text" at bounding box center [293, 215] width 351 height 36
paste input "@youthbilohorodka"
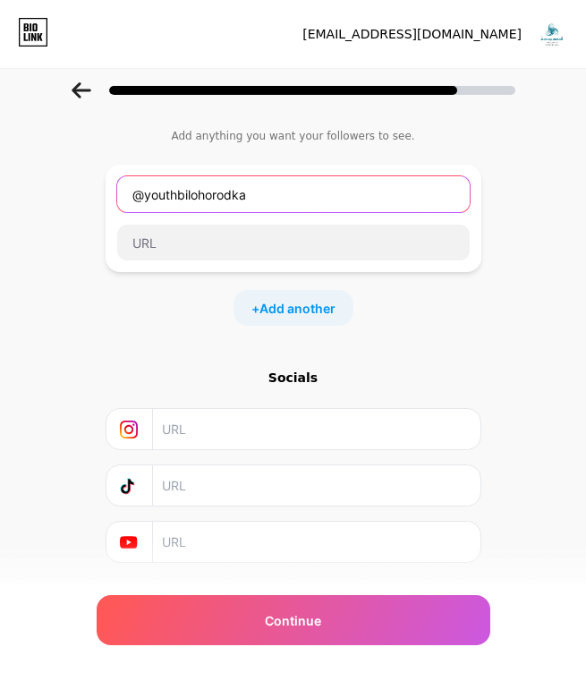
scroll to position [20, 0]
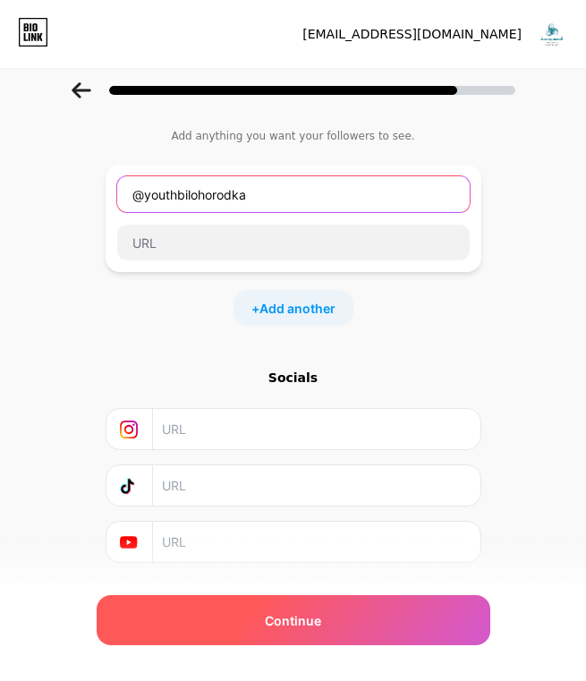
type input "@youthbilohorodka"
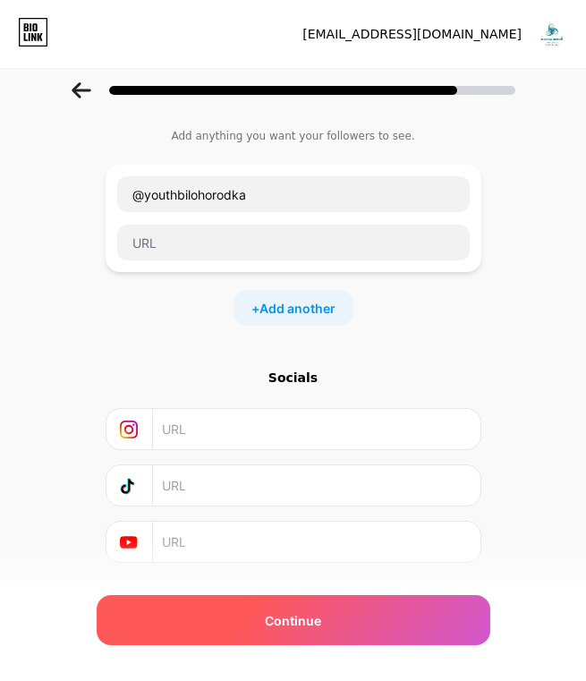
click at [212, 626] on div "Continue" at bounding box center [294, 620] width 394 height 50
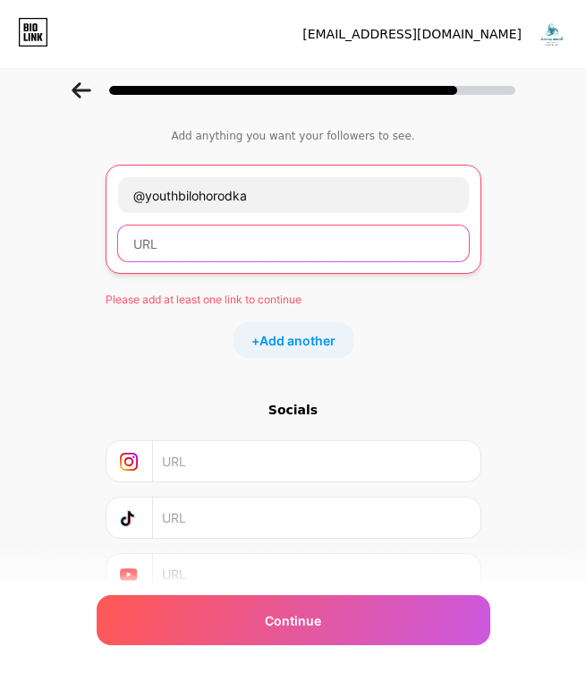
click at [154, 249] on input "text" at bounding box center [293, 244] width 351 height 36
paste input "@youthbilohorodka"
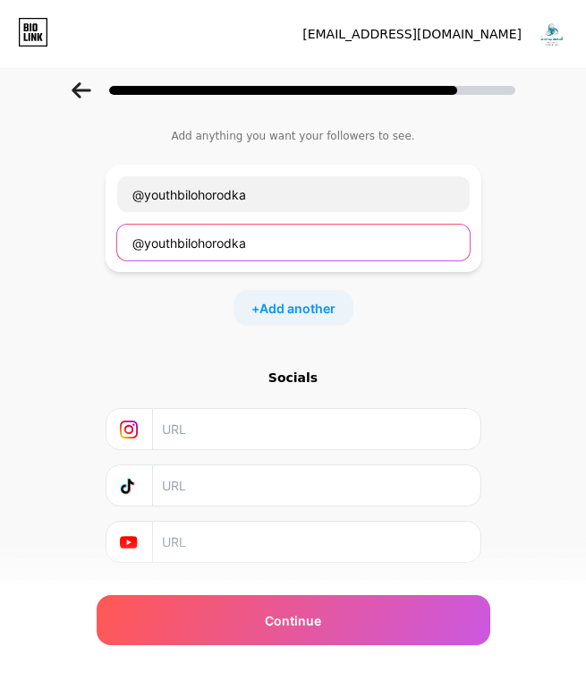
click at [141, 242] on input "@youthbilohorodka" at bounding box center [293, 243] width 353 height 36
type input "youthbilohorodka"
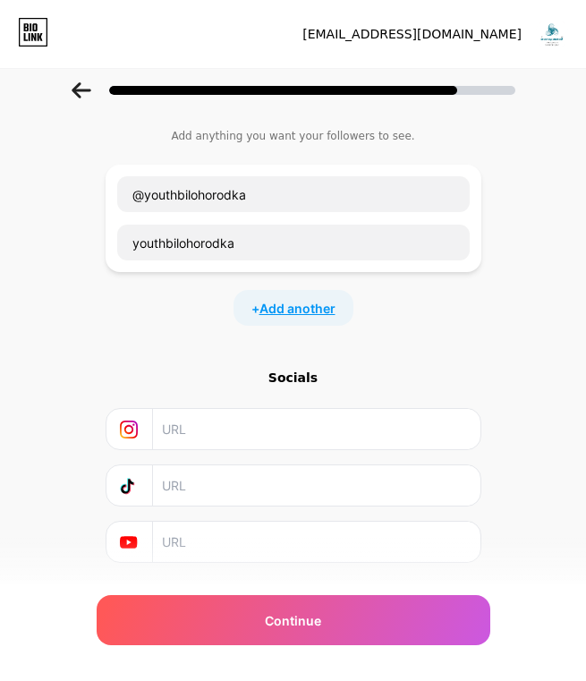
click at [283, 311] on span "Add another" at bounding box center [298, 308] width 76 height 19
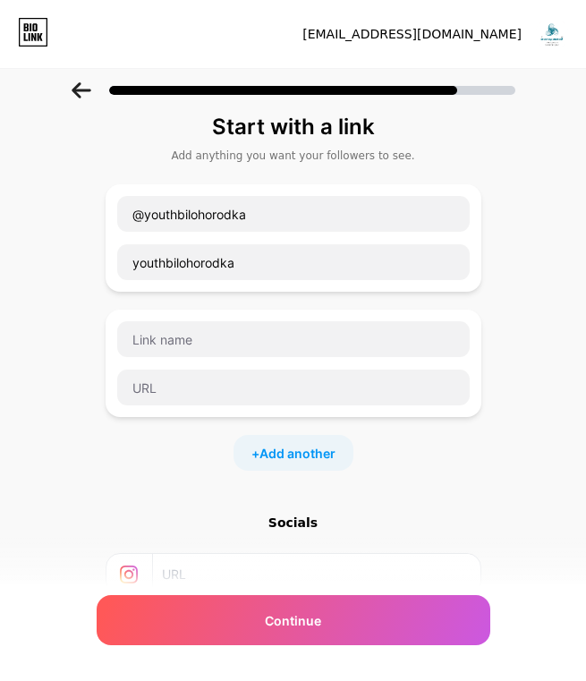
scroll to position [0, 0]
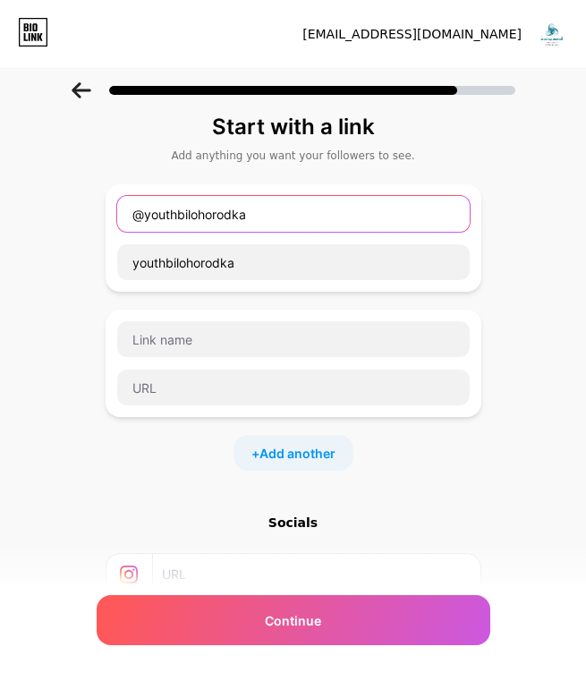
drag, startPoint x: 275, startPoint y: 212, endPoint x: 53, endPoint y: 216, distance: 222.0
click at [53, 216] on div "Start with a link Add anything you want your followers to see. @youthbilohorodk…" at bounding box center [293, 433] width 586 height 730
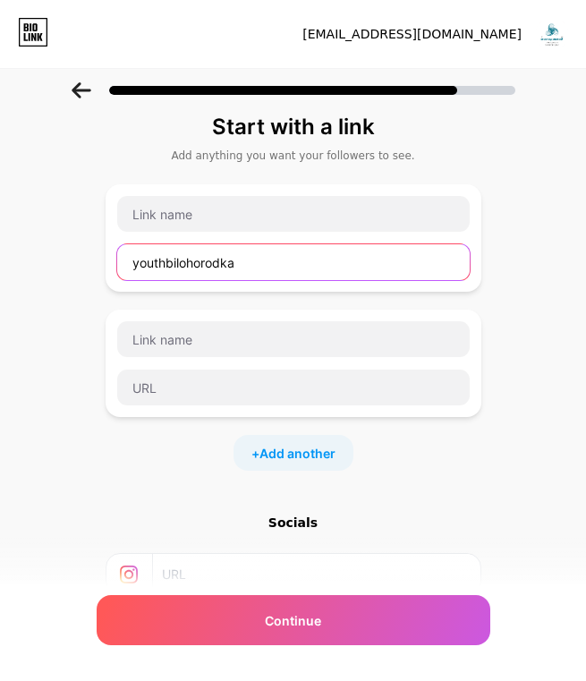
drag, startPoint x: 245, startPoint y: 273, endPoint x: 38, endPoint y: 275, distance: 206.8
click at [38, 275] on div "Start with a link Add anything you want your followers to see. youthbilohorodka…" at bounding box center [293, 433] width 586 height 730
click at [192, 253] on input "youthbilohorodka" at bounding box center [293, 262] width 353 height 36
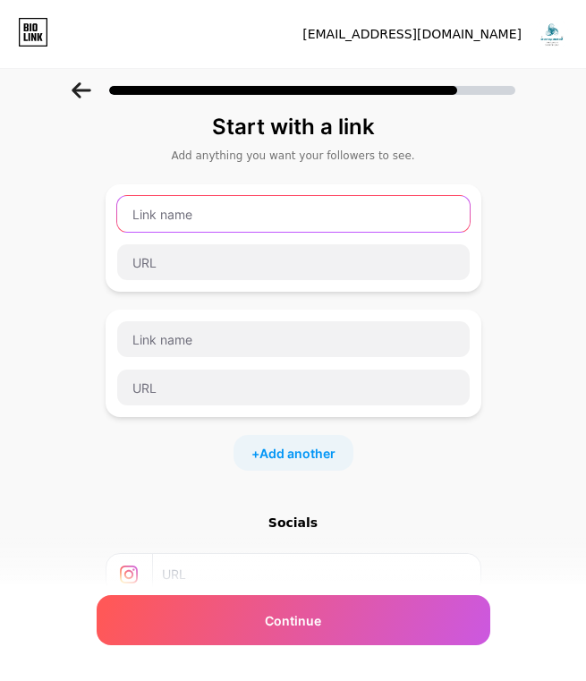
click at [210, 231] on input "text" at bounding box center [293, 214] width 353 height 36
type input "[PERSON_NAME]"
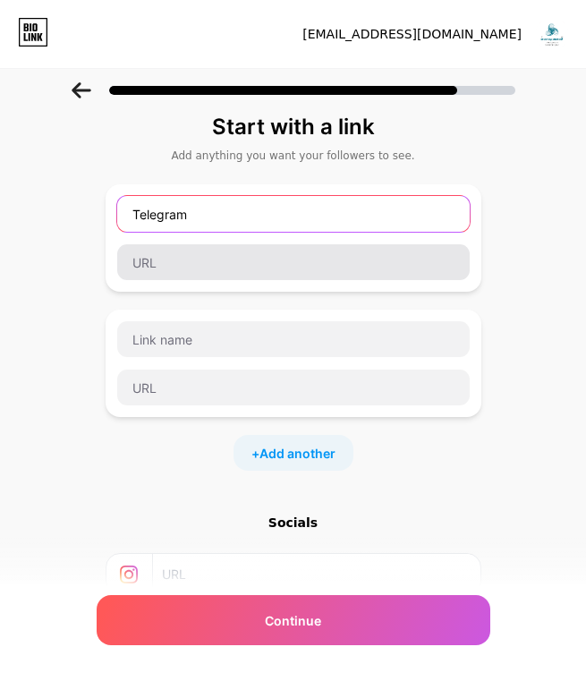
type input "Telegram"
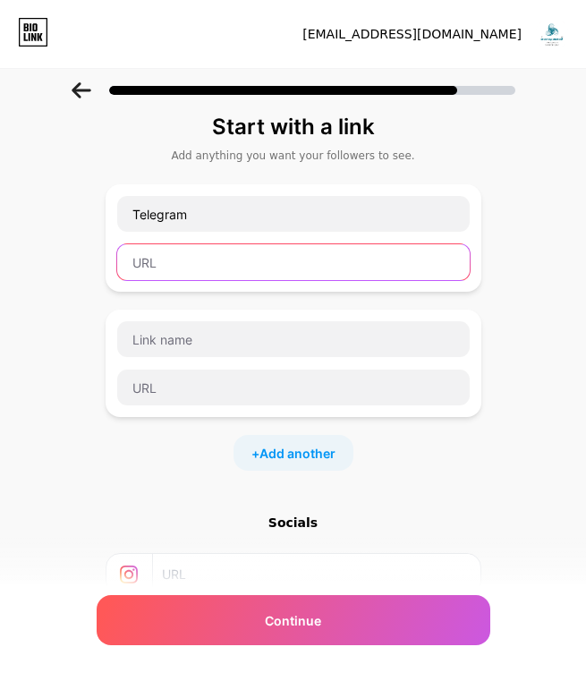
click at [235, 259] on input "text" at bounding box center [293, 262] width 353 height 36
paste input "@youthbilohorodka"
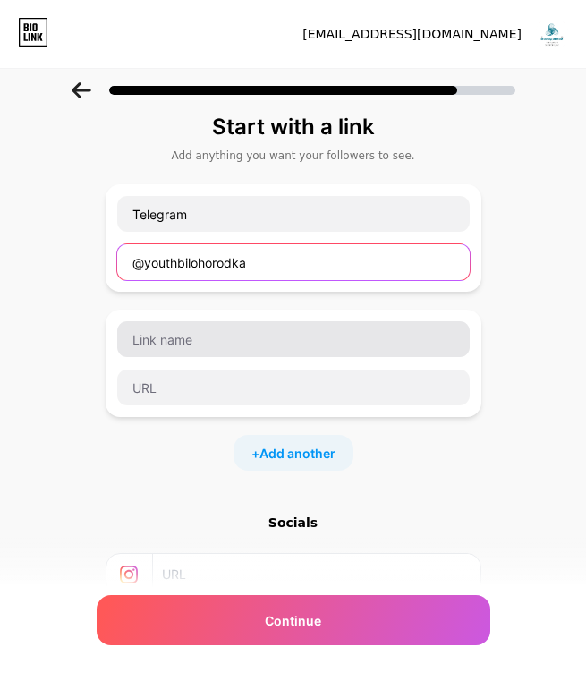
type input "@youthbilohorodka"
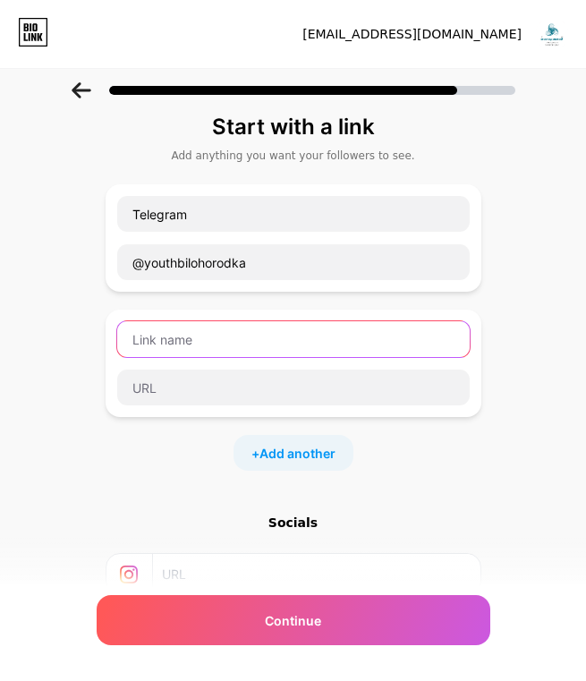
click at [194, 345] on input "text" at bounding box center [293, 339] width 353 height 36
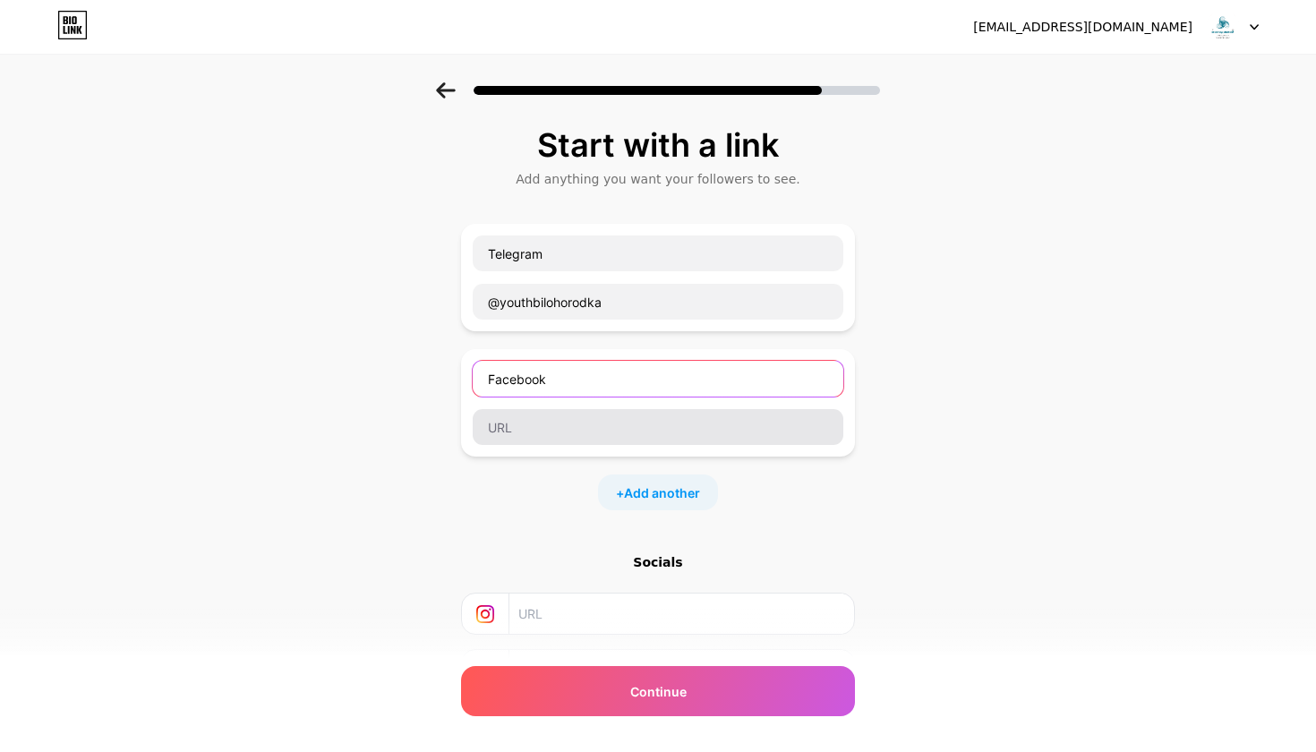
type input "Facebook"
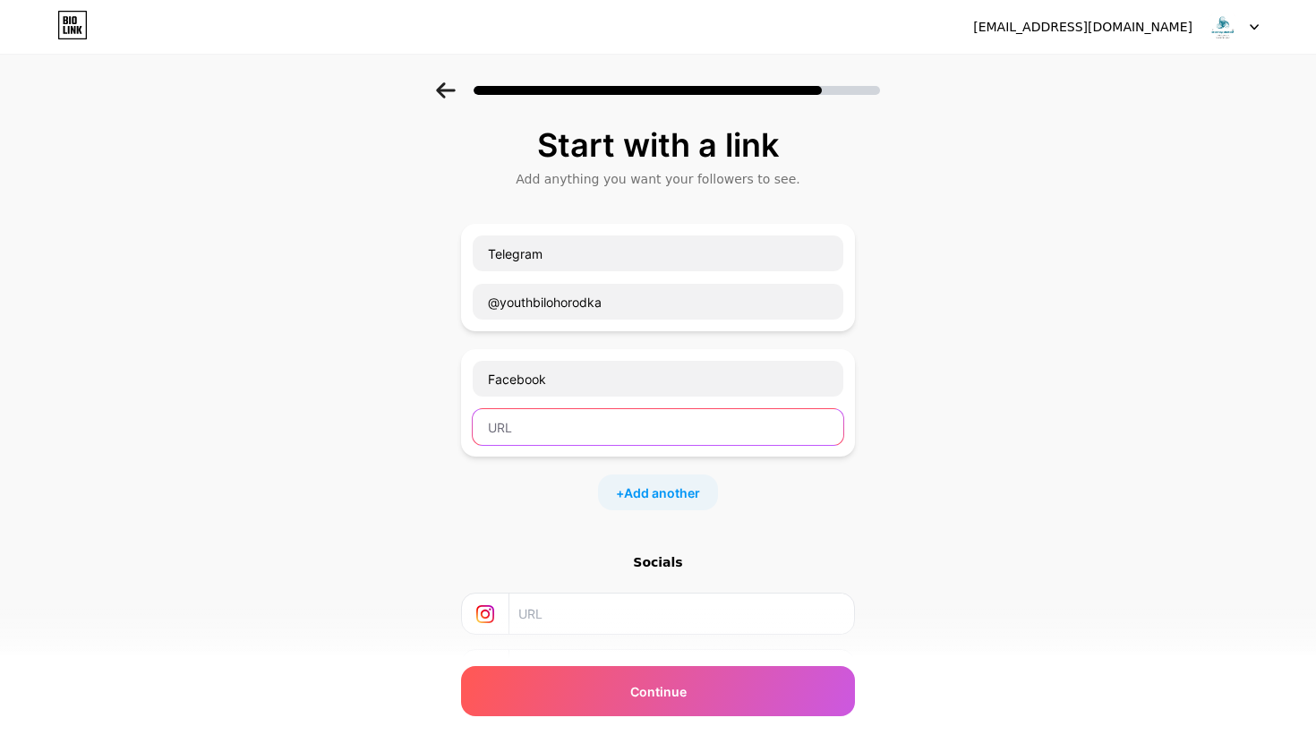
click at [576, 438] on input "text" at bounding box center [658, 427] width 371 height 36
paste input "[URL][DOMAIN_NAME]"
type input "[URL][DOMAIN_NAME]"
click at [678, 491] on span "Add another" at bounding box center [662, 492] width 76 height 19
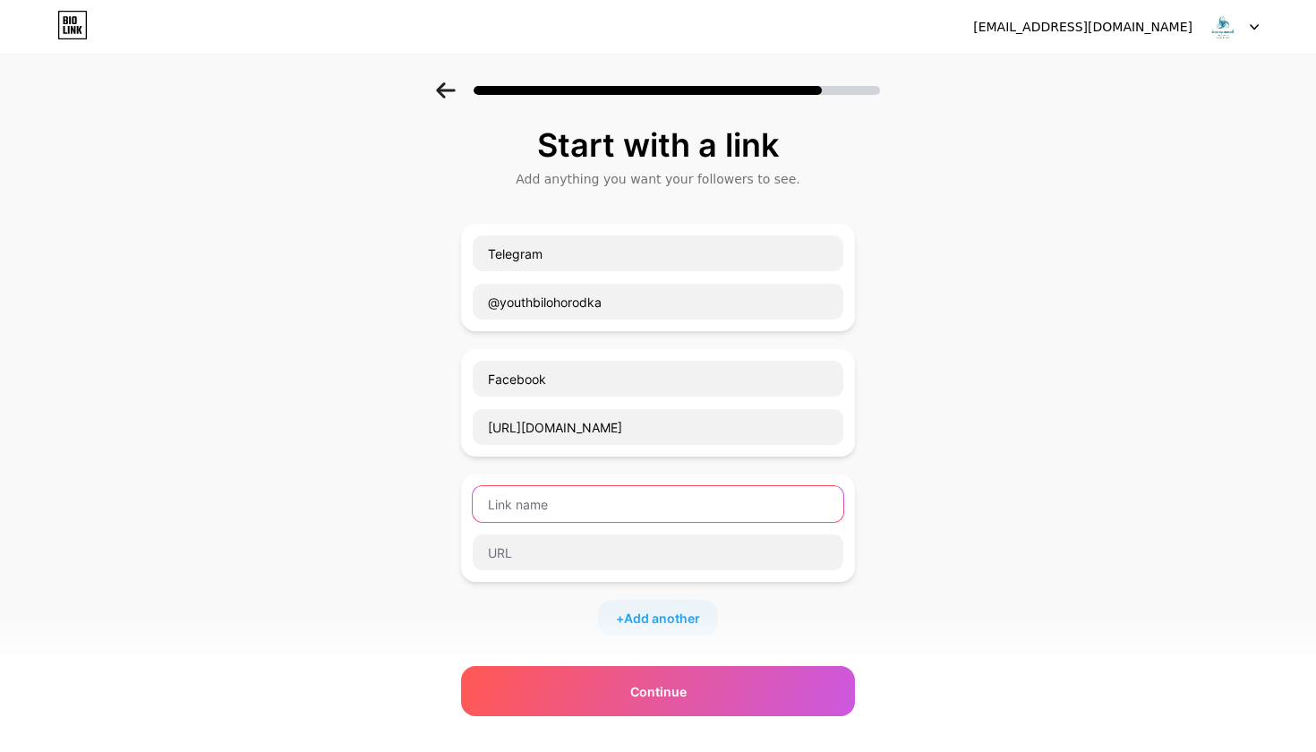
click at [658, 498] on input "text" at bounding box center [658, 504] width 371 height 36
type input "Instagram"
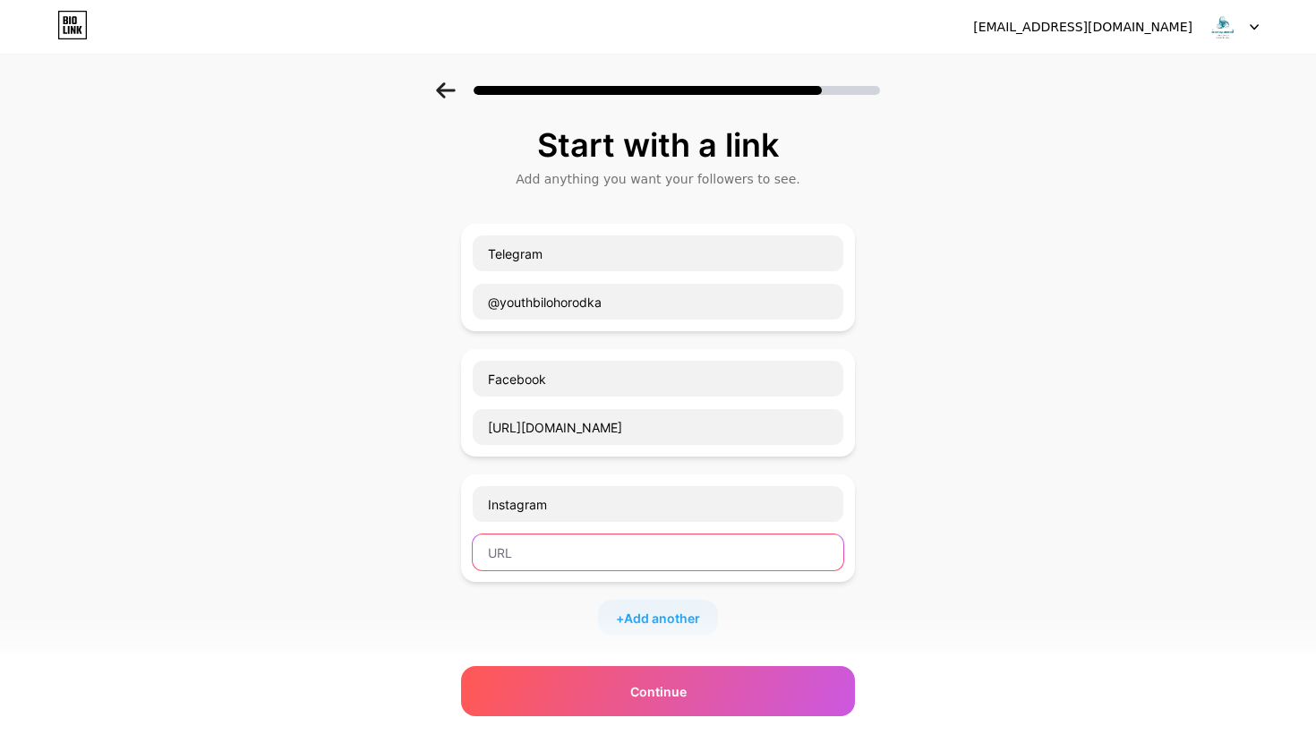
click at [521, 563] on input "text" at bounding box center [658, 552] width 371 height 36
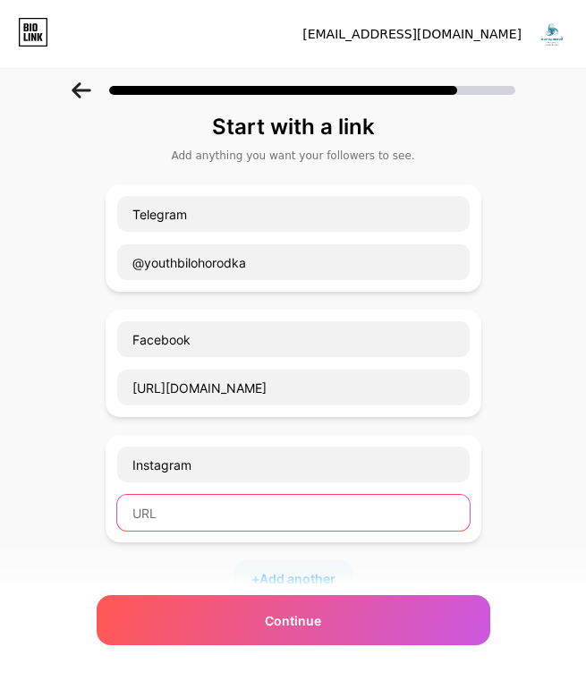
paste input "[URL][DOMAIN_NAME][DOMAIN_NAME]"
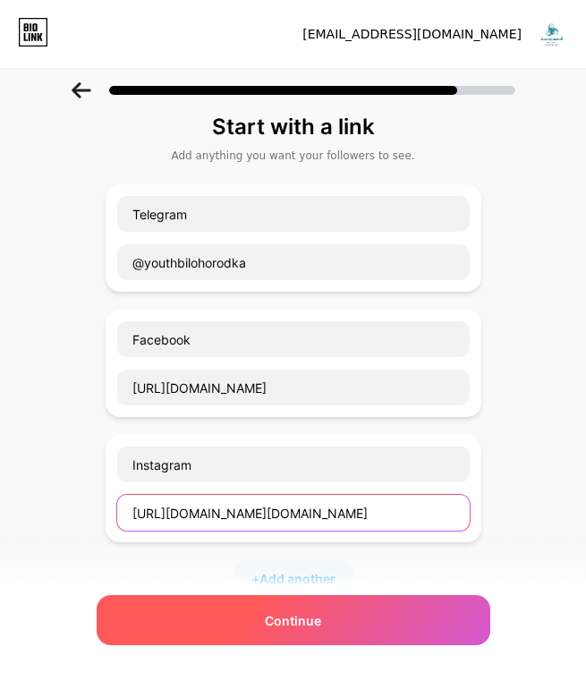
type input "[URL][DOMAIN_NAME][DOMAIN_NAME]"
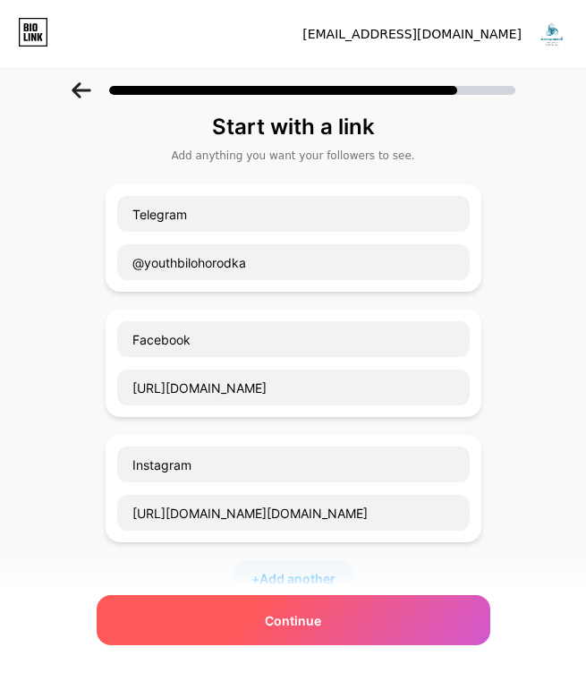
click at [219, 602] on div "Continue" at bounding box center [294, 620] width 394 height 50
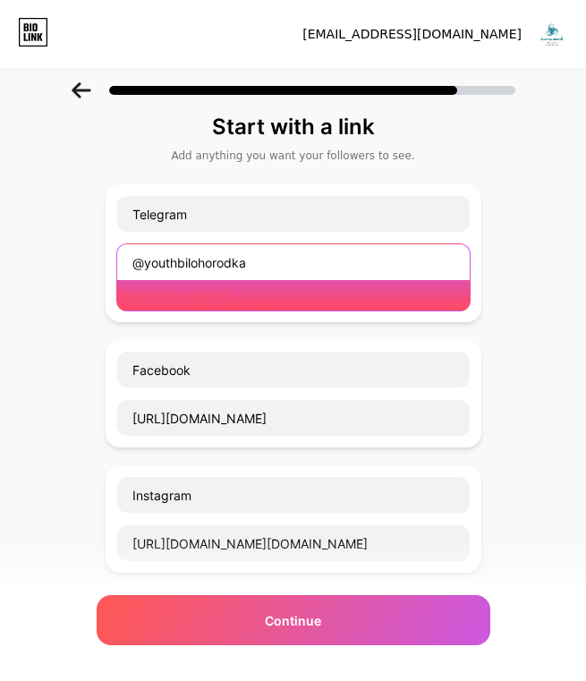
click at [206, 253] on input "@youthbilohorodka" at bounding box center [293, 262] width 353 height 36
click at [140, 259] on input "@youthbilohorodka" at bounding box center [293, 262] width 353 height 36
drag, startPoint x: 249, startPoint y: 262, endPoint x: 38, endPoint y: 254, distance: 210.5
click at [38, 254] on div "Start with a link Add anything you want your followers to see. Telegram @youthb…" at bounding box center [293, 510] width 586 height 885
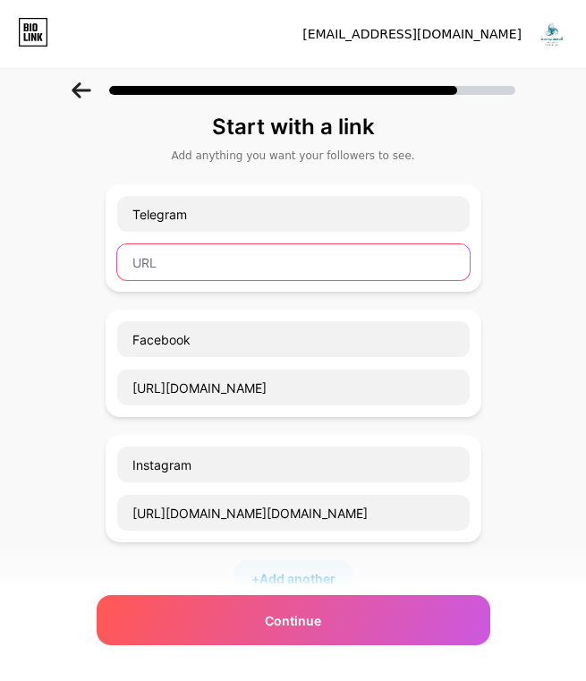
paste input "[URL][DOMAIN_NAME]"
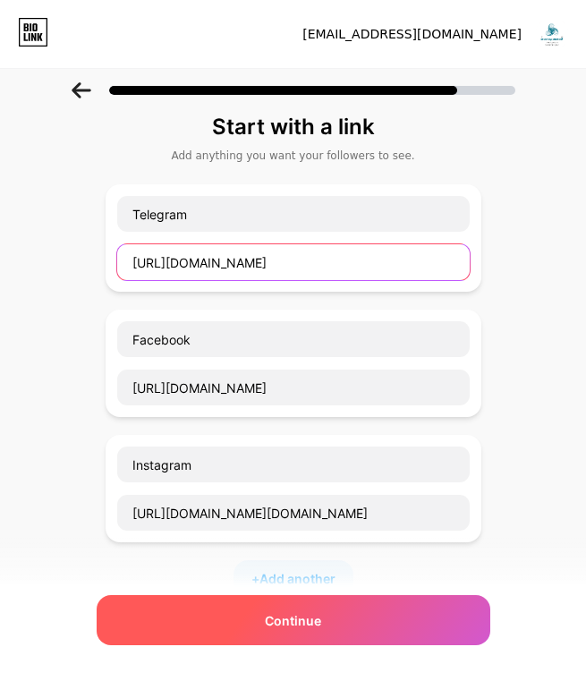
type input "[URL][DOMAIN_NAME]"
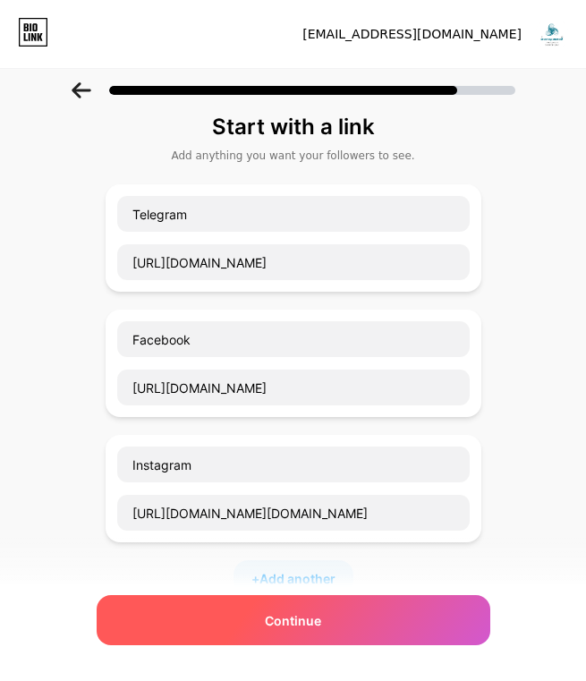
click at [213, 621] on div "Continue" at bounding box center [294, 620] width 394 height 50
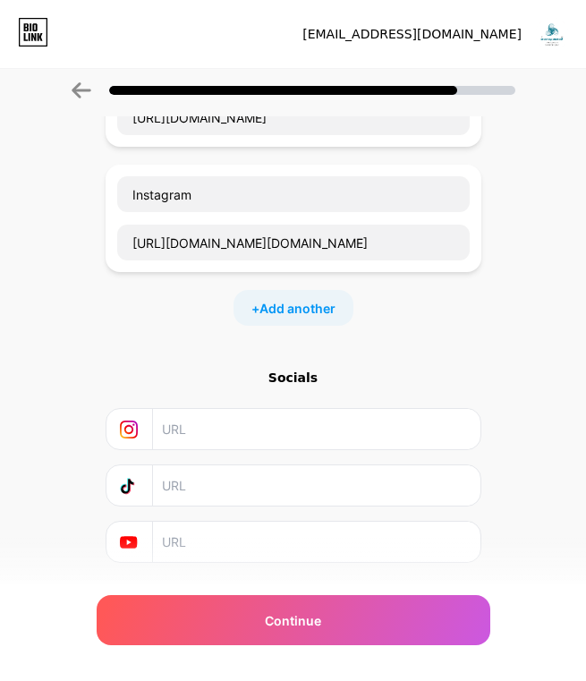
scroll to position [270, 0]
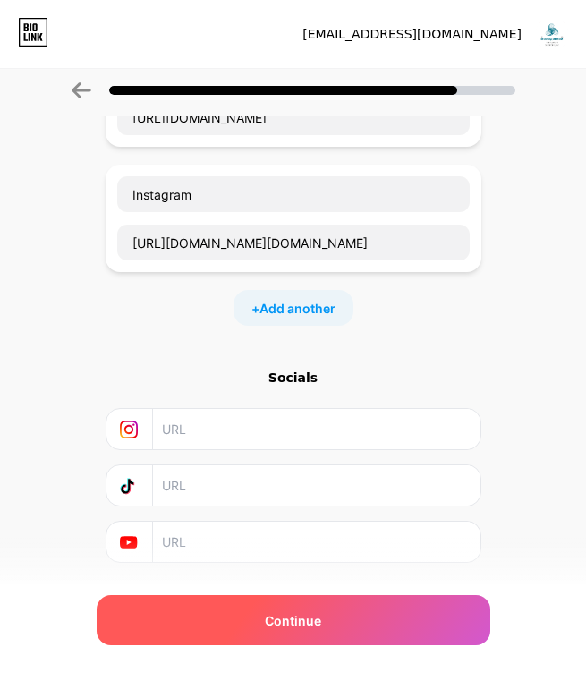
click at [221, 619] on div "Continue" at bounding box center [294, 620] width 394 height 50
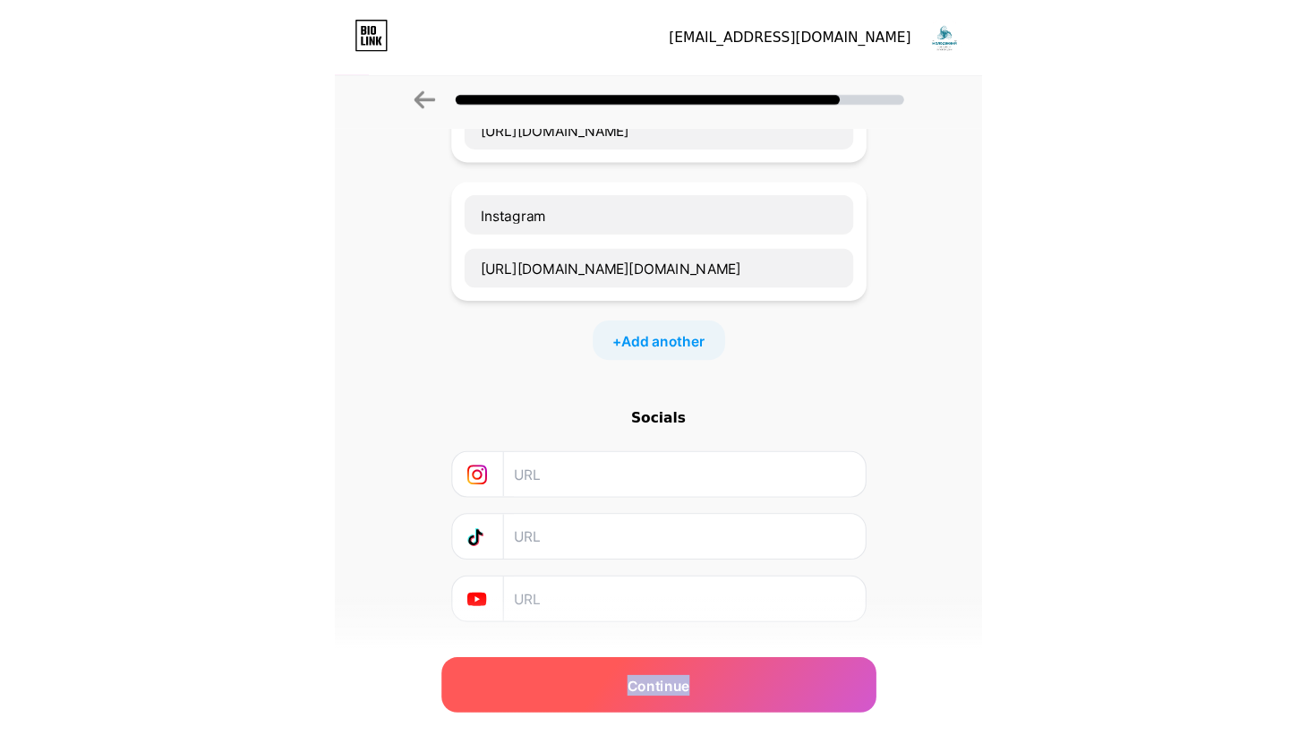
scroll to position [0, 0]
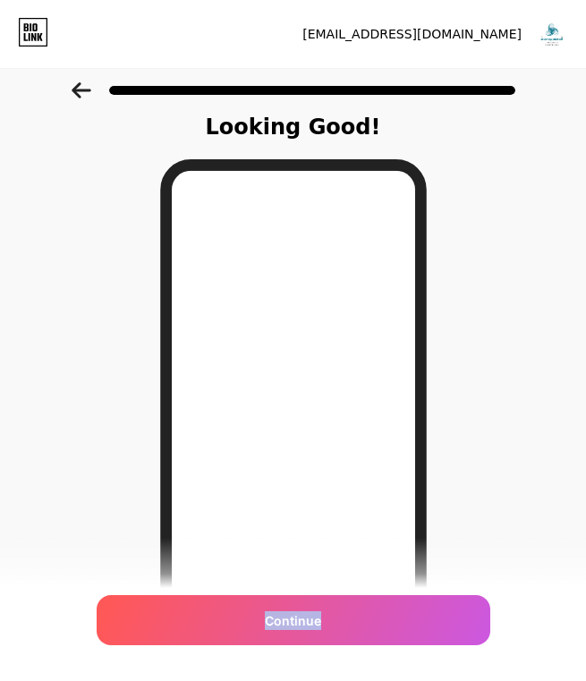
click at [221, 619] on div "Continue" at bounding box center [294, 620] width 394 height 50
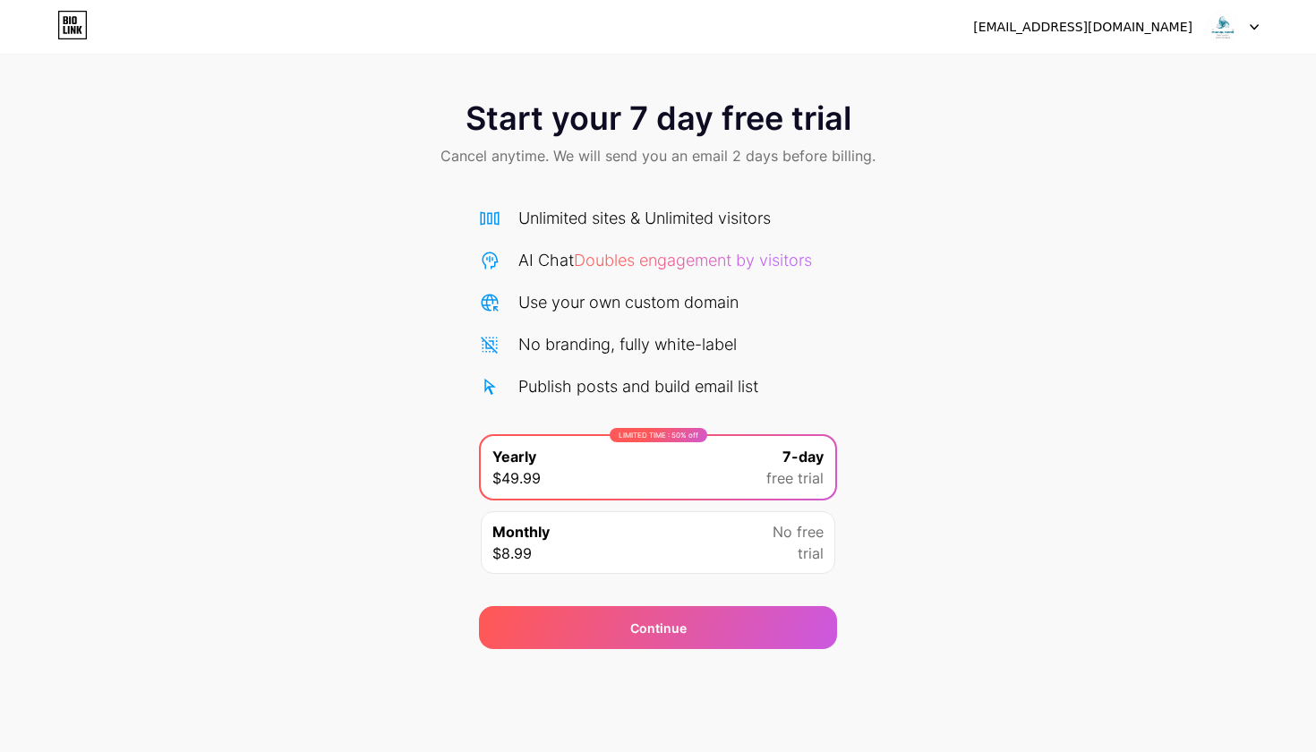
click at [1232, 19] on img at bounding box center [1223, 27] width 34 height 34
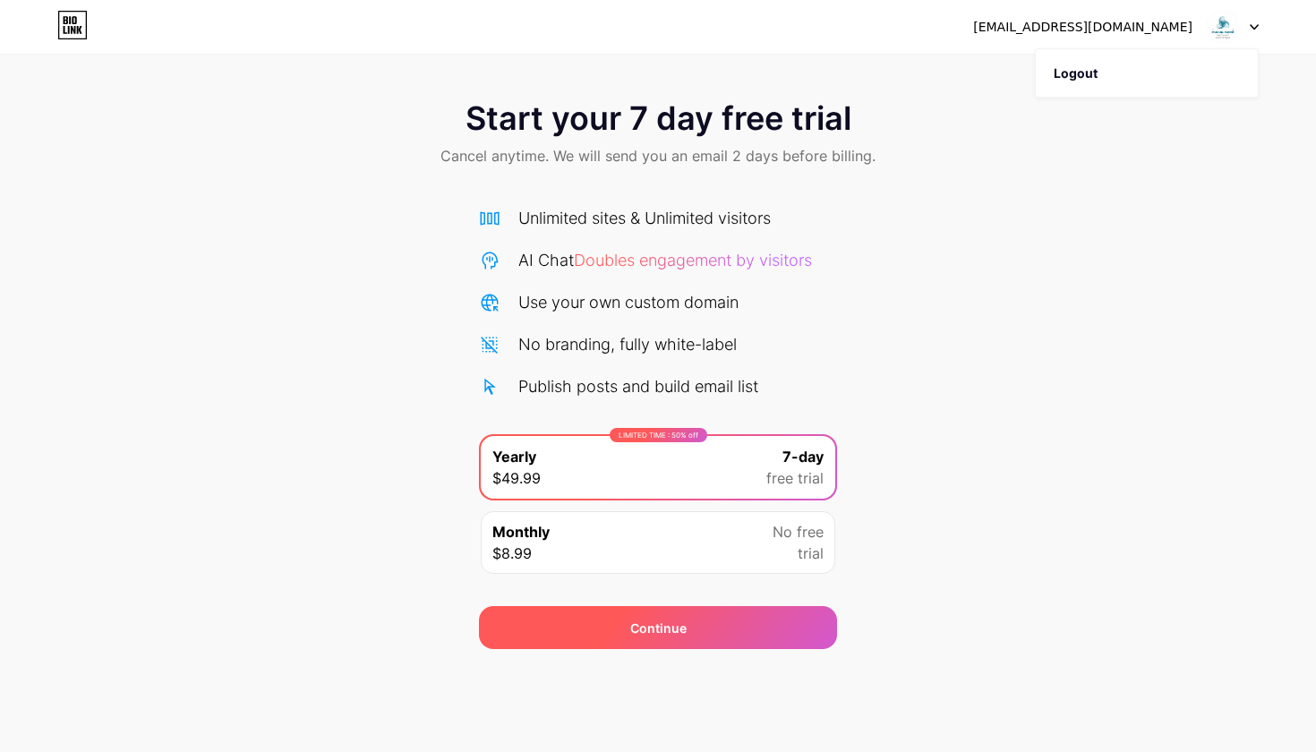
click at [643, 622] on span "Continue" at bounding box center [658, 628] width 56 height 19
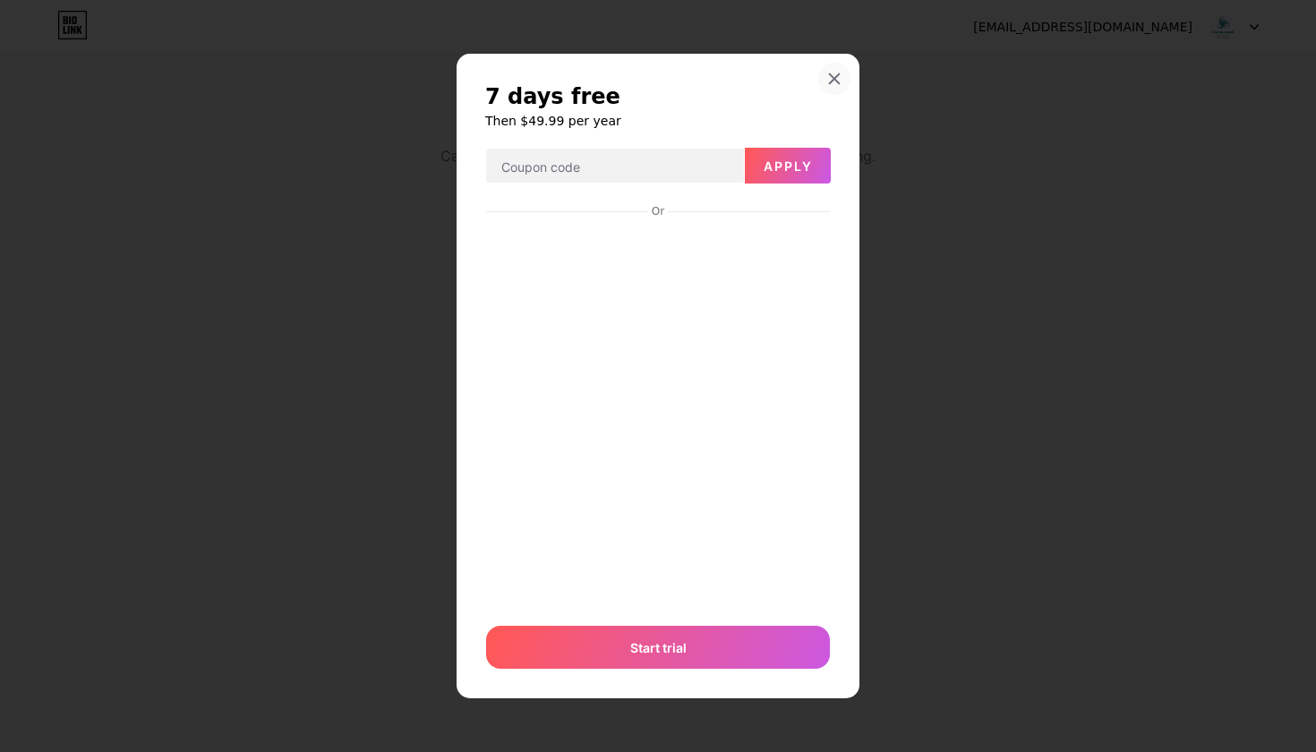
click at [831, 77] on icon at bounding box center [834, 79] width 14 height 14
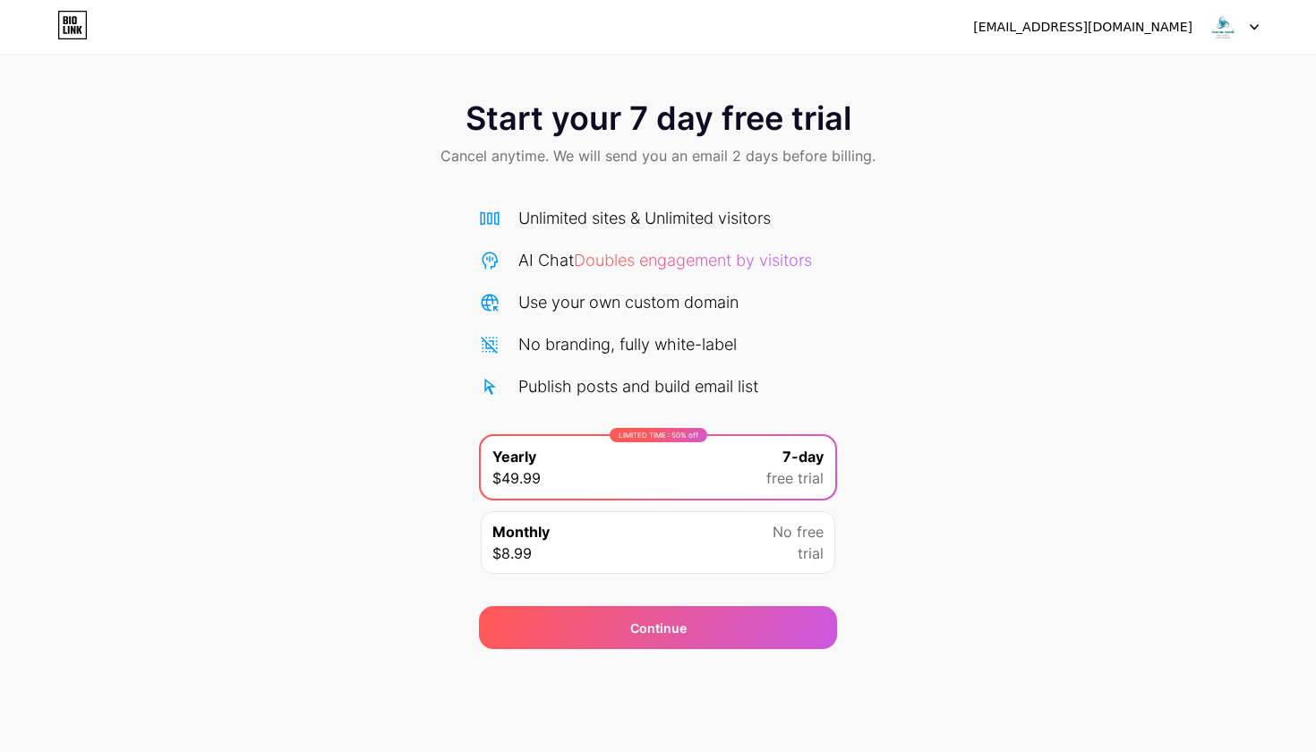
click at [73, 22] on icon at bounding box center [74, 20] width 4 height 8
click at [1250, 23] on div at bounding box center [1233, 27] width 52 height 32
click at [984, 342] on div "Start your 7 day free trial Cancel anytime. We will send you an email 2 days be…" at bounding box center [658, 365] width 1316 height 567
click at [645, 221] on div "Unlimited sites & Unlimited visitors" at bounding box center [644, 218] width 252 height 24
click at [806, 159] on span "Cancel anytime. We will send you an email 2 days before billing." at bounding box center [657, 155] width 435 height 21
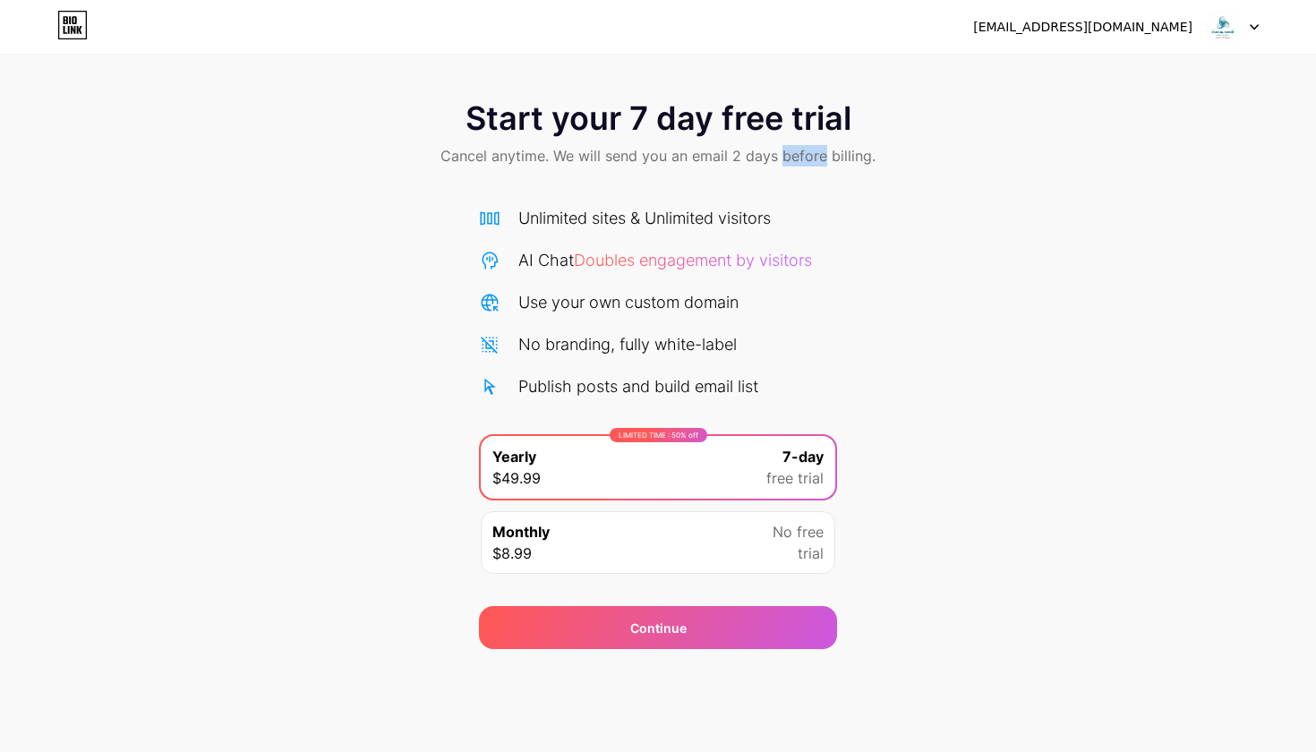
click at [806, 159] on span "Cancel anytime. We will send you an email 2 days before billing." at bounding box center [657, 155] width 435 height 21
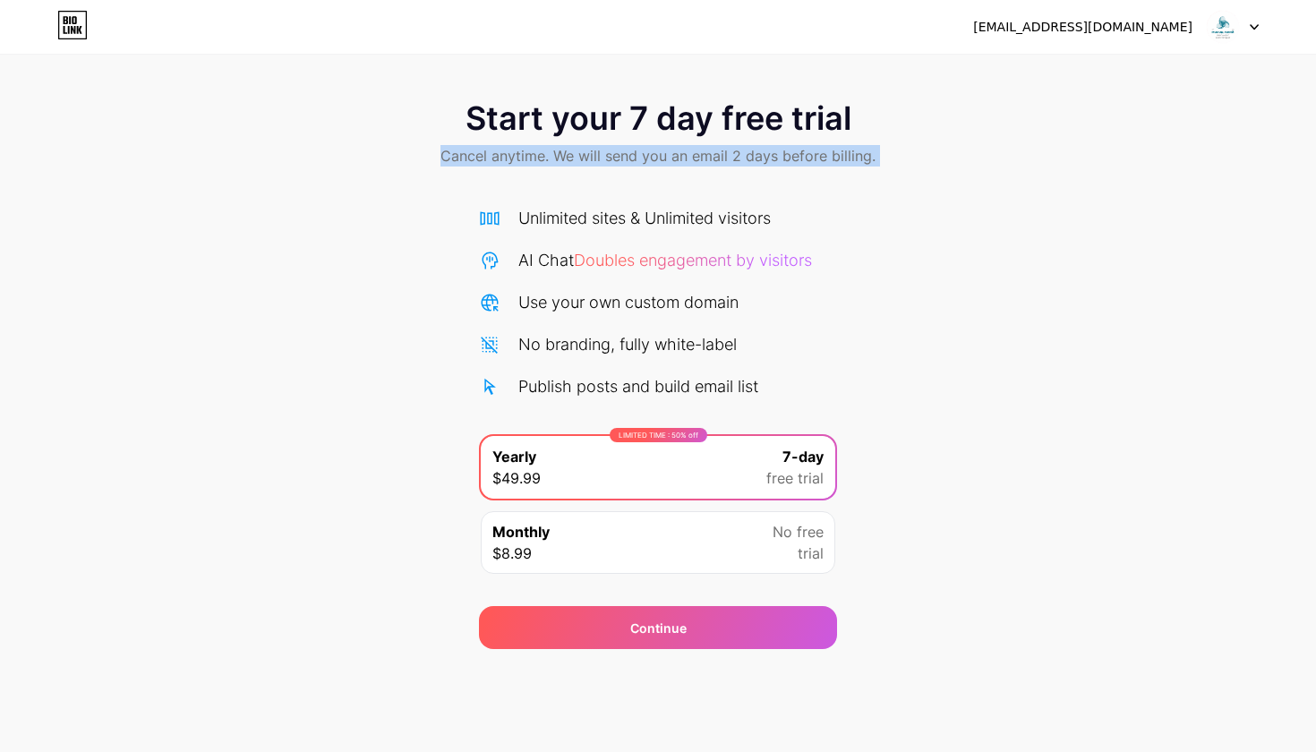
click at [806, 159] on span "Cancel anytime. We will send you an email 2 days before billing." at bounding box center [657, 155] width 435 height 21
click at [1210, 32] on img at bounding box center [1223, 27] width 34 height 34
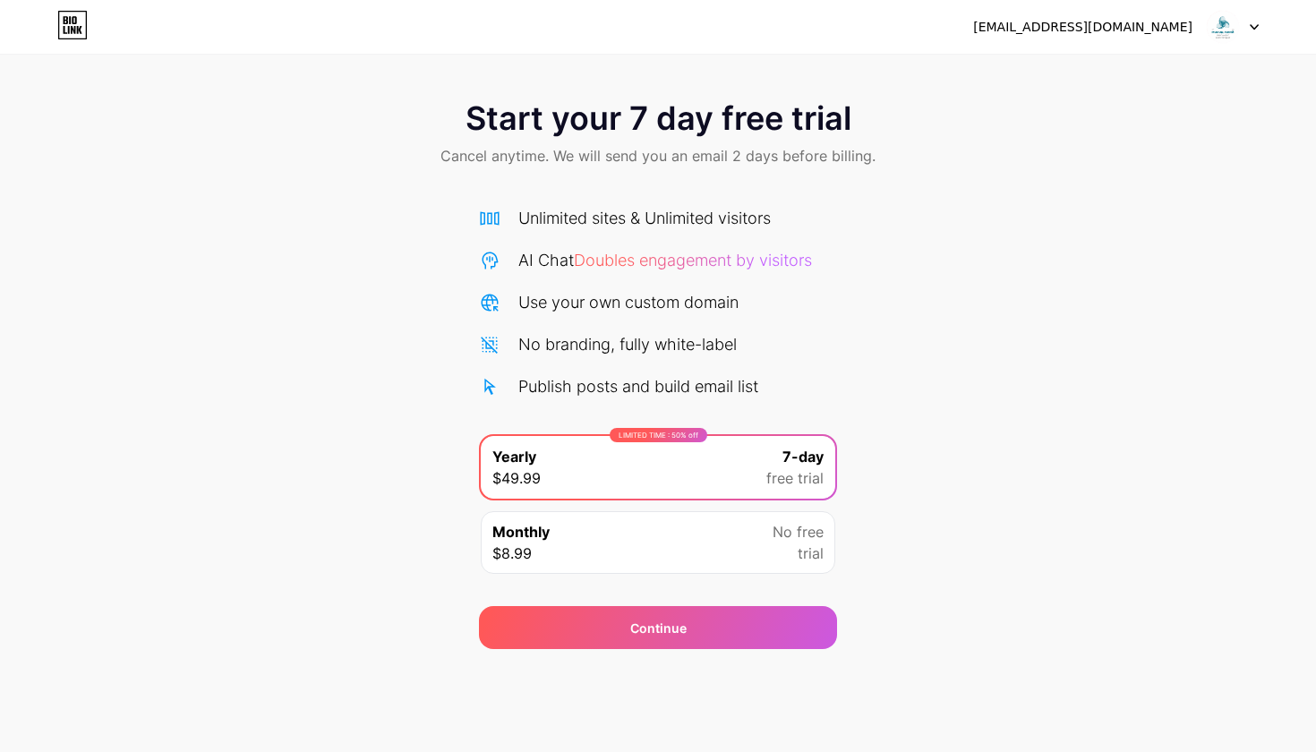
click at [766, 532] on div "Monthly $8.99 No free trial" at bounding box center [658, 542] width 354 height 63
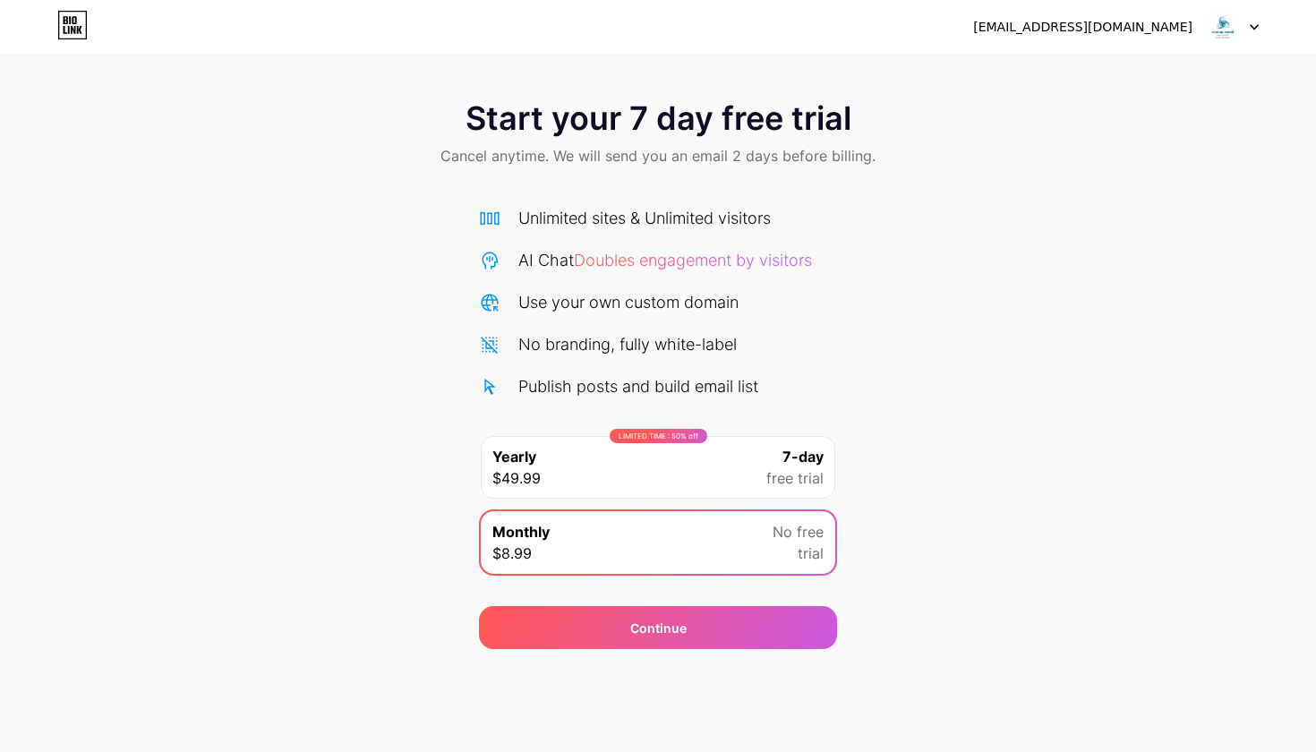
click at [755, 449] on div "LIMITED TIME : 50% off Yearly $49.99 7-day free trial" at bounding box center [658, 467] width 354 height 63
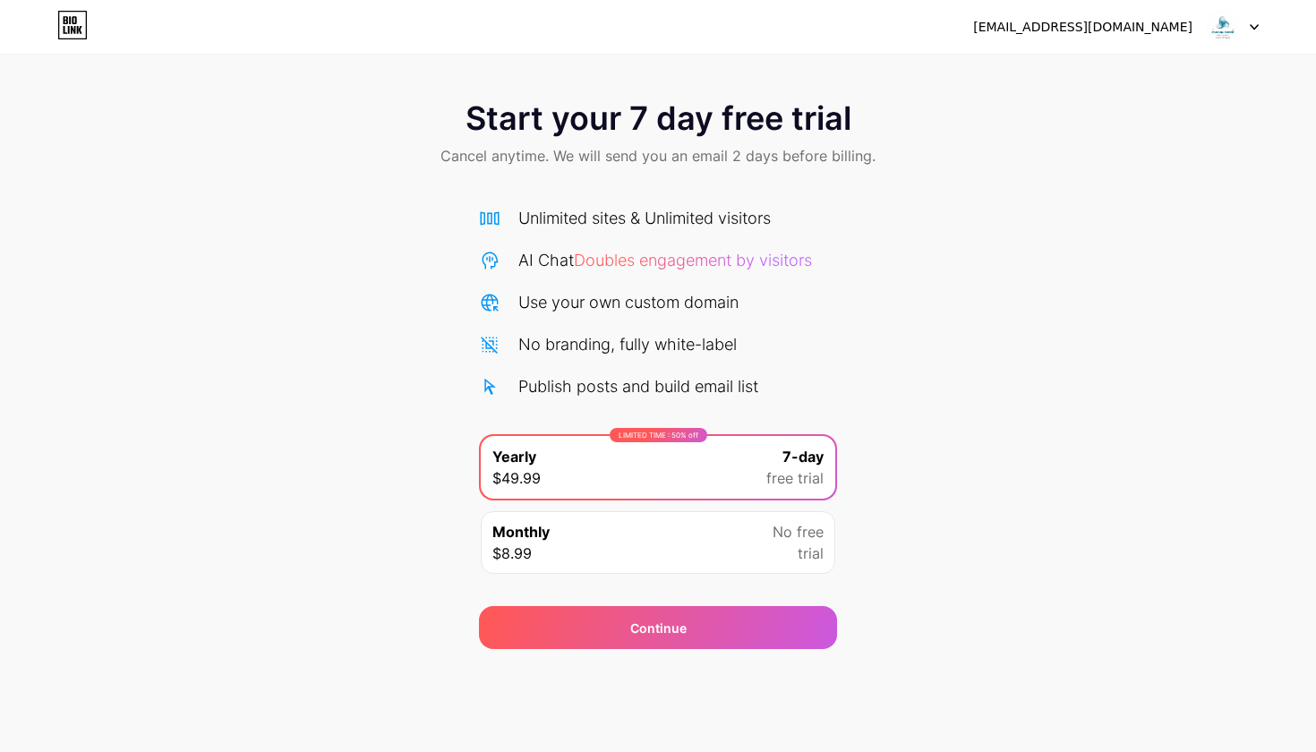
click at [63, 26] on icon at bounding box center [72, 25] width 30 height 29
click at [1258, 29] on icon at bounding box center [1254, 27] width 9 height 6
click at [987, 323] on div "Start your 7 day free trial Cancel anytime. We will send you an email 2 days be…" at bounding box center [658, 365] width 1316 height 567
click at [647, 259] on span "Doubles engagement by visitors" at bounding box center [693, 260] width 238 height 19
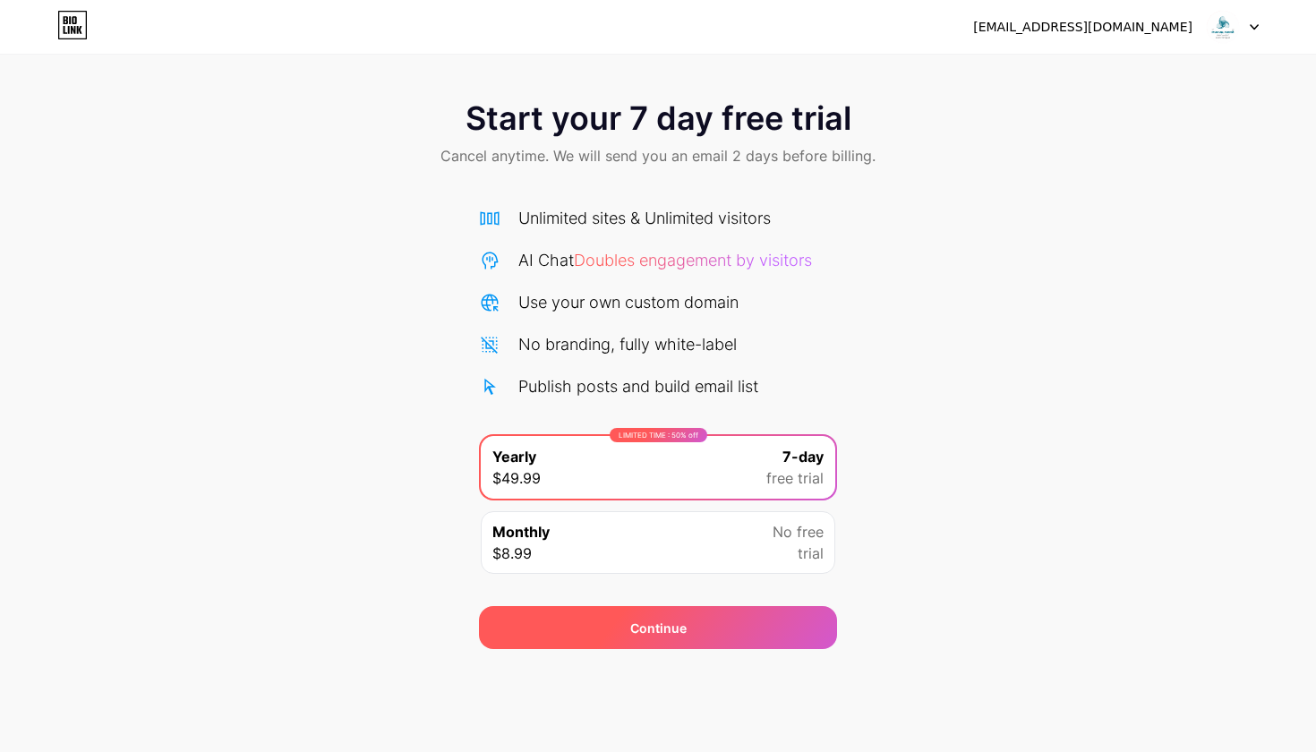
click at [609, 641] on div "Continue" at bounding box center [658, 627] width 358 height 43
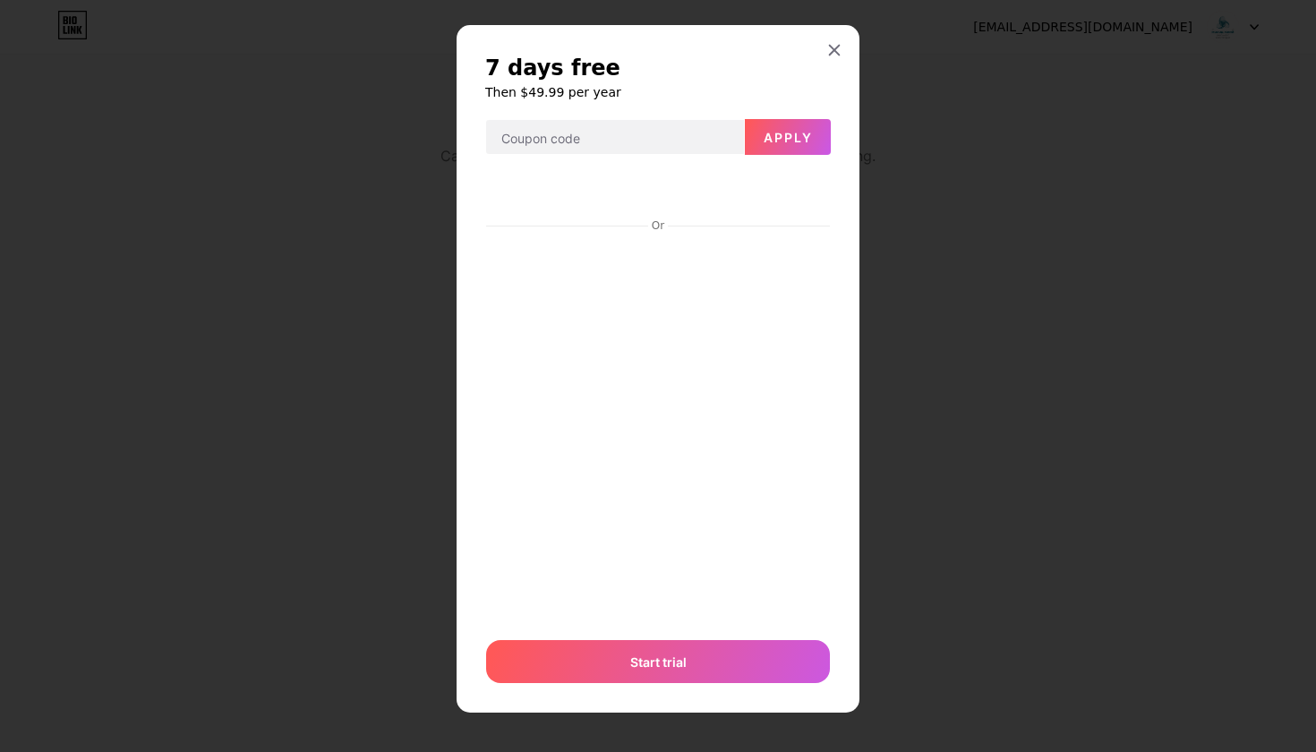
scroll to position [14, 0]
click at [835, 43] on div at bounding box center [834, 50] width 32 height 32
